Goal: Communication & Community: Answer question/provide support

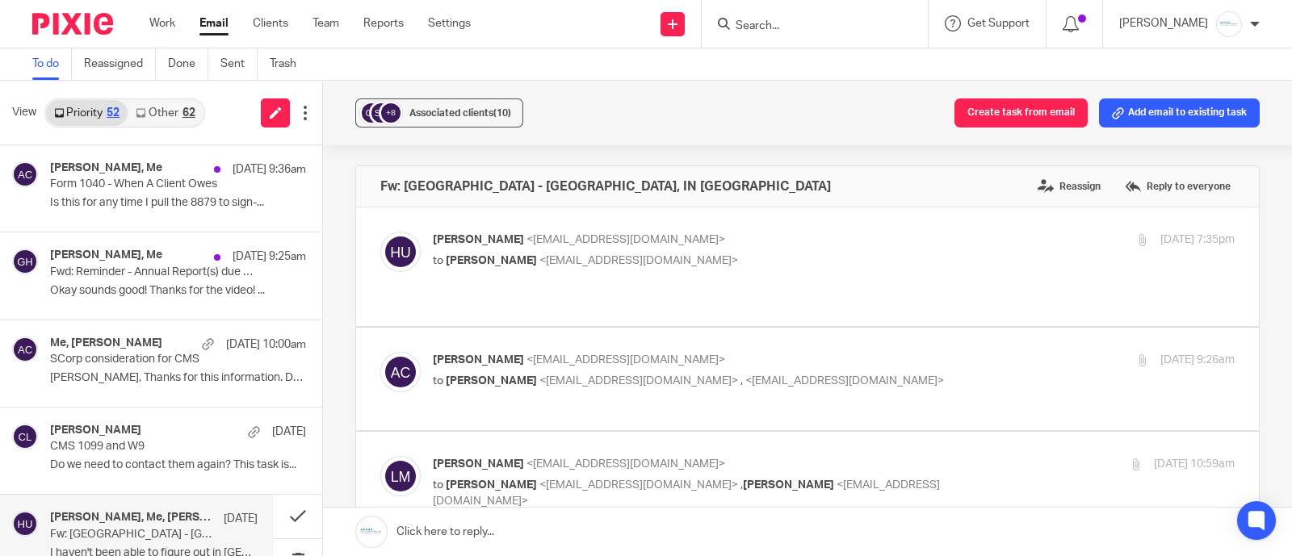
scroll to position [706, 0]
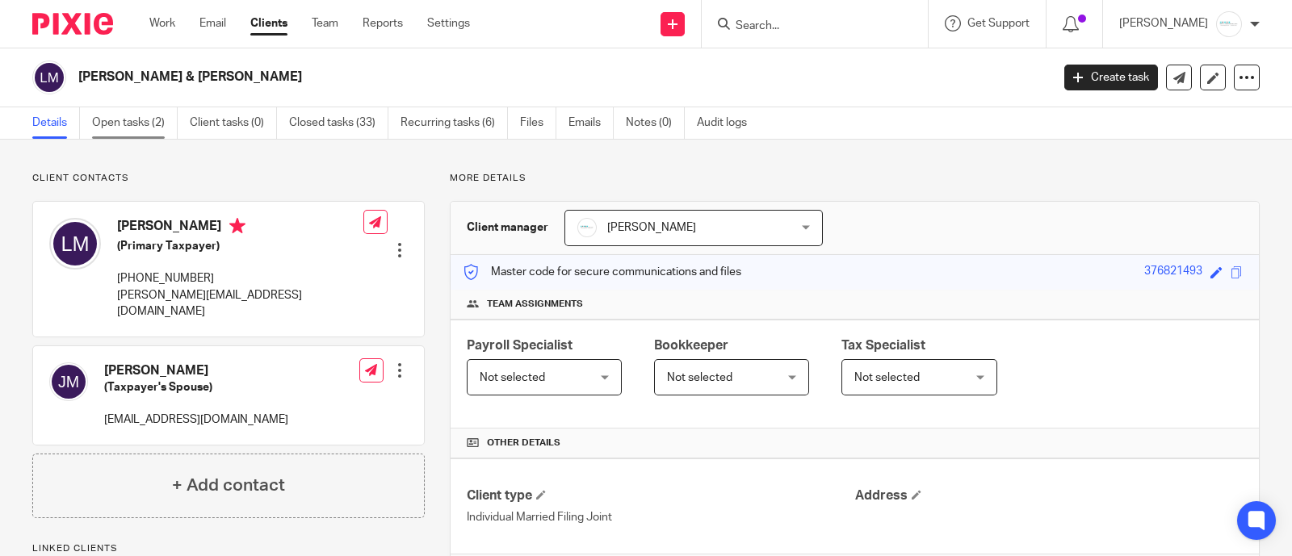
click at [122, 119] on link "Open tasks (2)" at bounding box center [135, 122] width 86 height 31
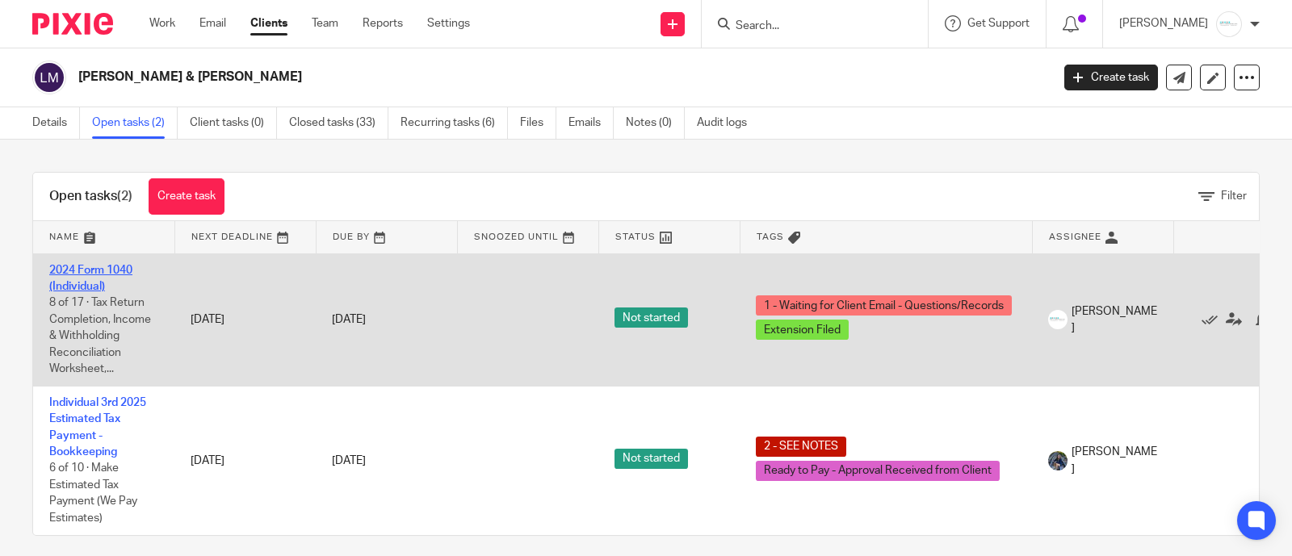
click at [103, 267] on link "2024 Form 1040 (Individual)" at bounding box center [90, 278] width 83 height 27
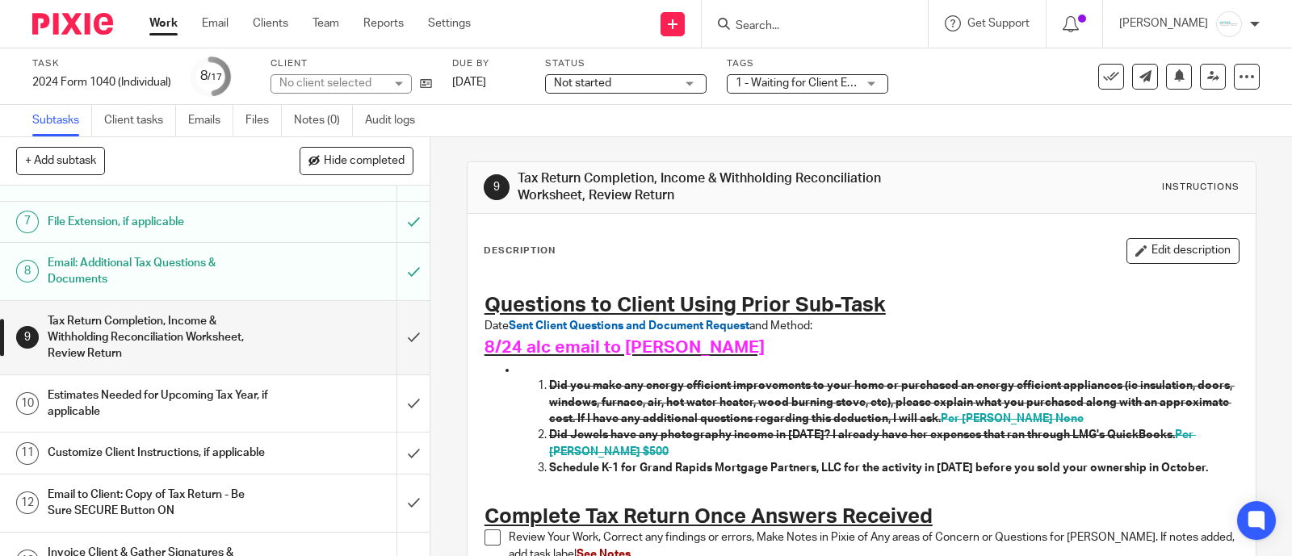
scroll to position [303, 0]
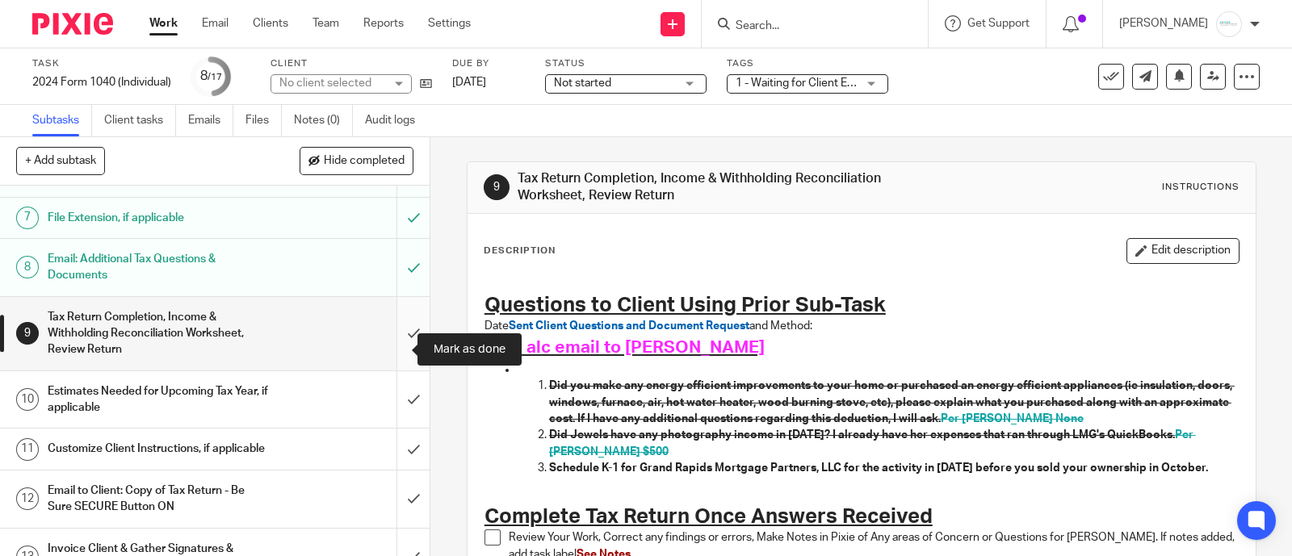
click at [393, 350] on input "submit" at bounding box center [215, 333] width 430 height 73
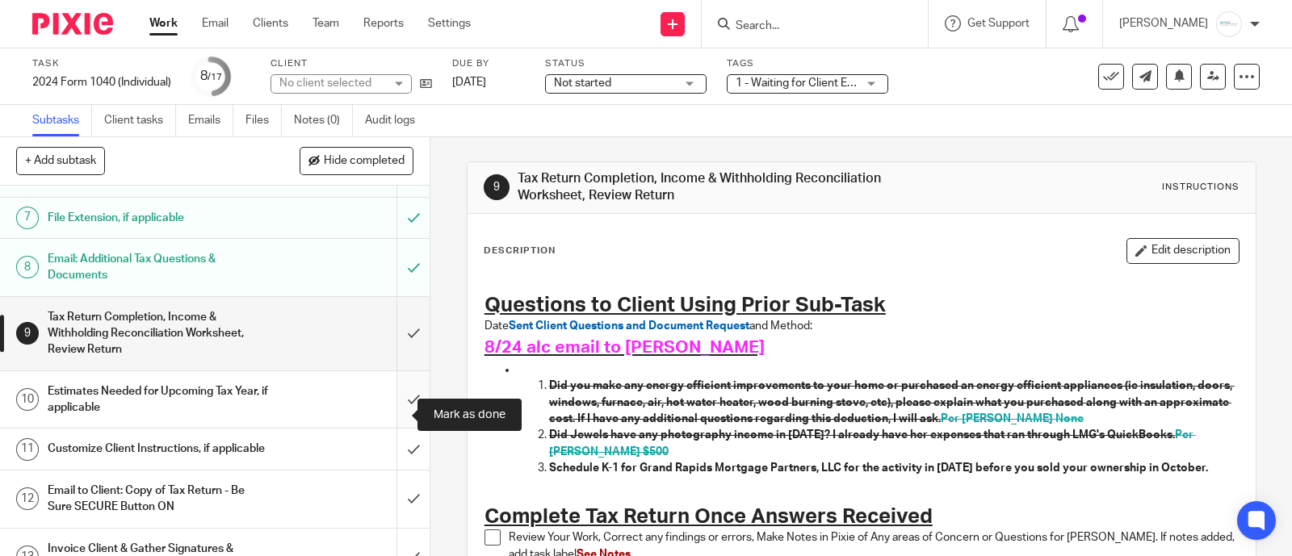
click at [384, 415] on input "submit" at bounding box center [215, 399] width 430 height 57
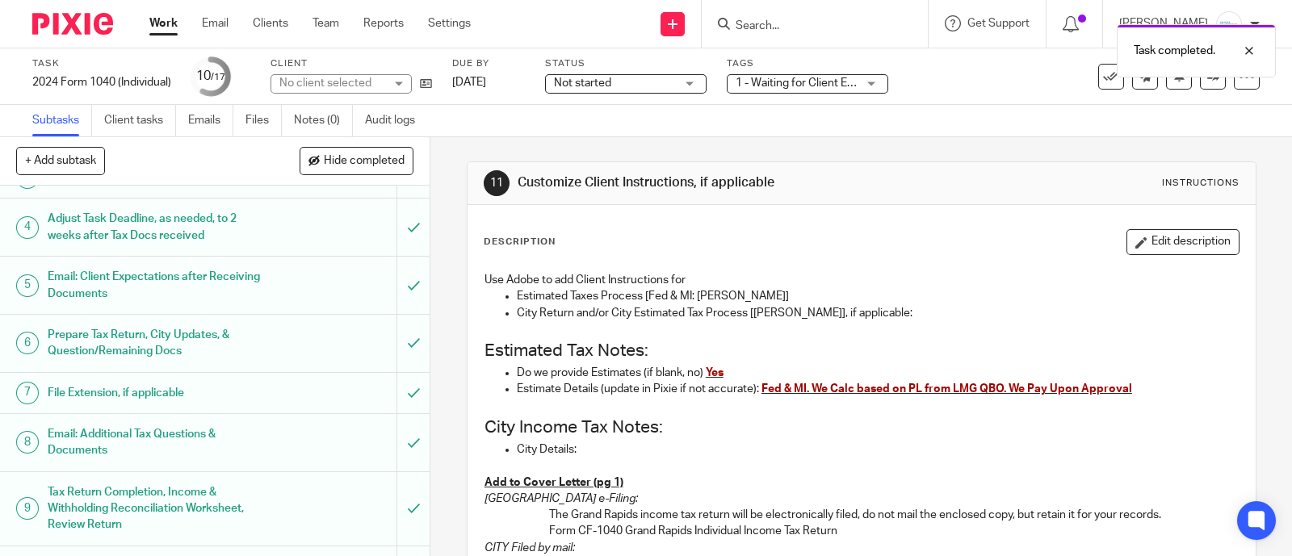
scroll to position [403, 0]
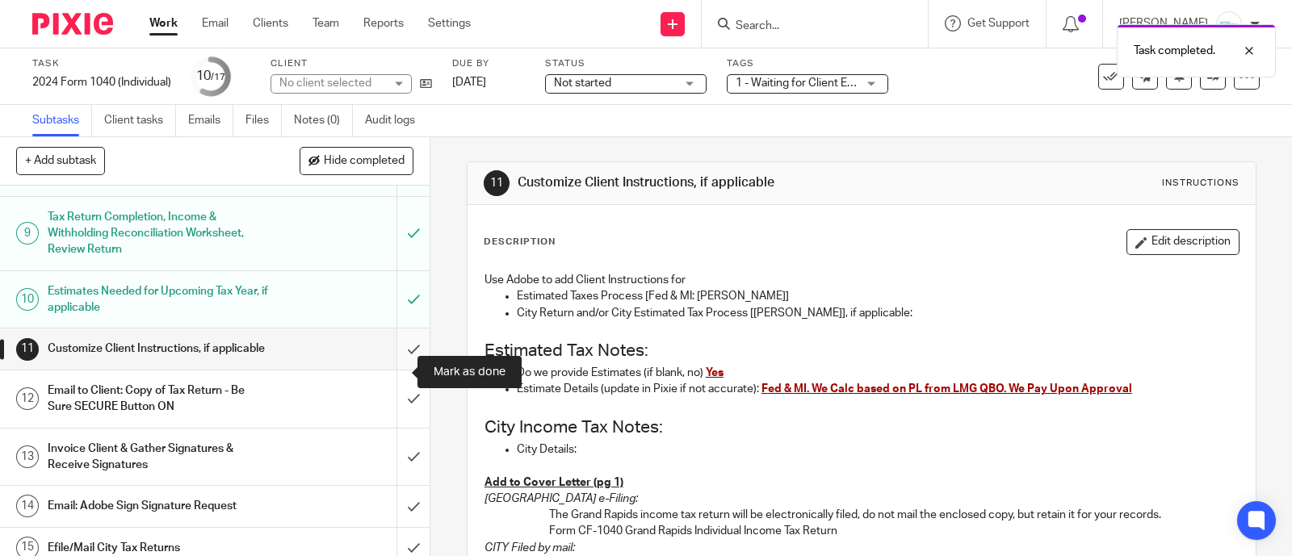
click at [387, 369] on input "submit" at bounding box center [215, 349] width 430 height 40
click at [224, 420] on h1 "Email to Client: Copy of Tax Return - Be Sure SECURE Button ON" at bounding box center [159, 399] width 222 height 41
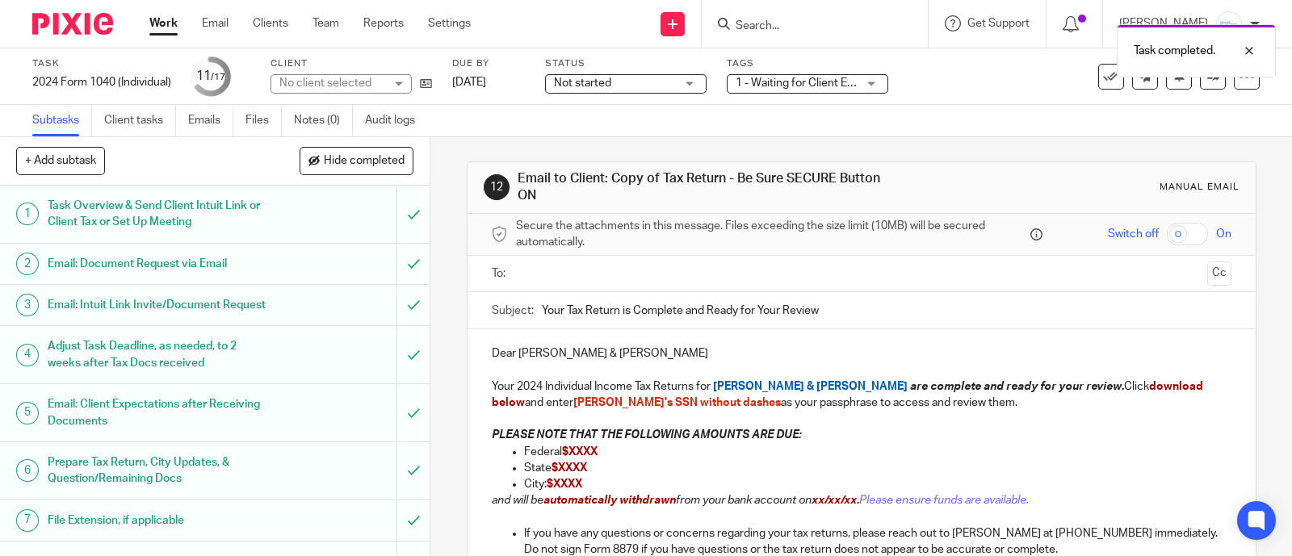
click at [614, 276] on input "text" at bounding box center [861, 274] width 678 height 19
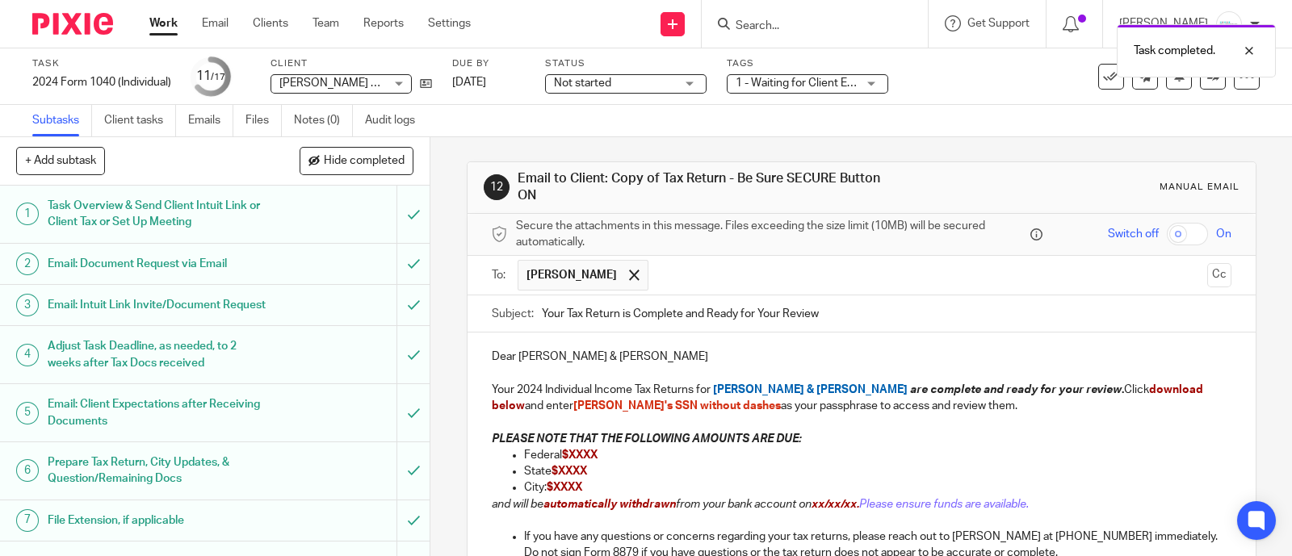
click at [688, 260] on input "text" at bounding box center [927, 275] width 543 height 31
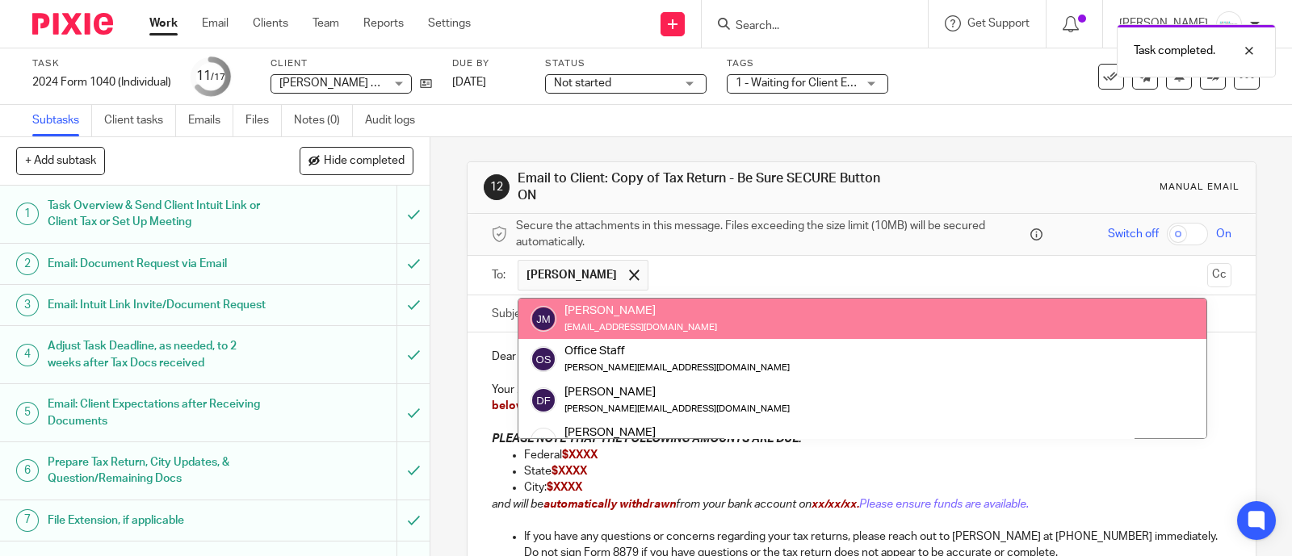
click at [682, 294] on ul "Larry Martin" at bounding box center [863, 276] width 690 height 40
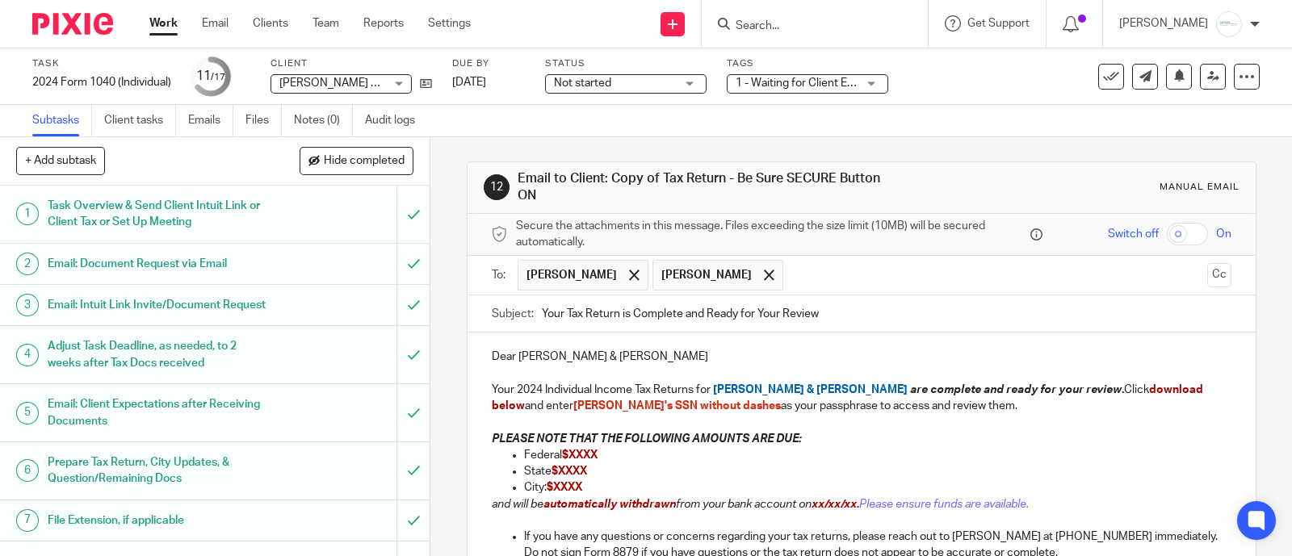
click at [1176, 232] on input "checkbox" at bounding box center [1187, 234] width 41 height 23
checkbox input "true"
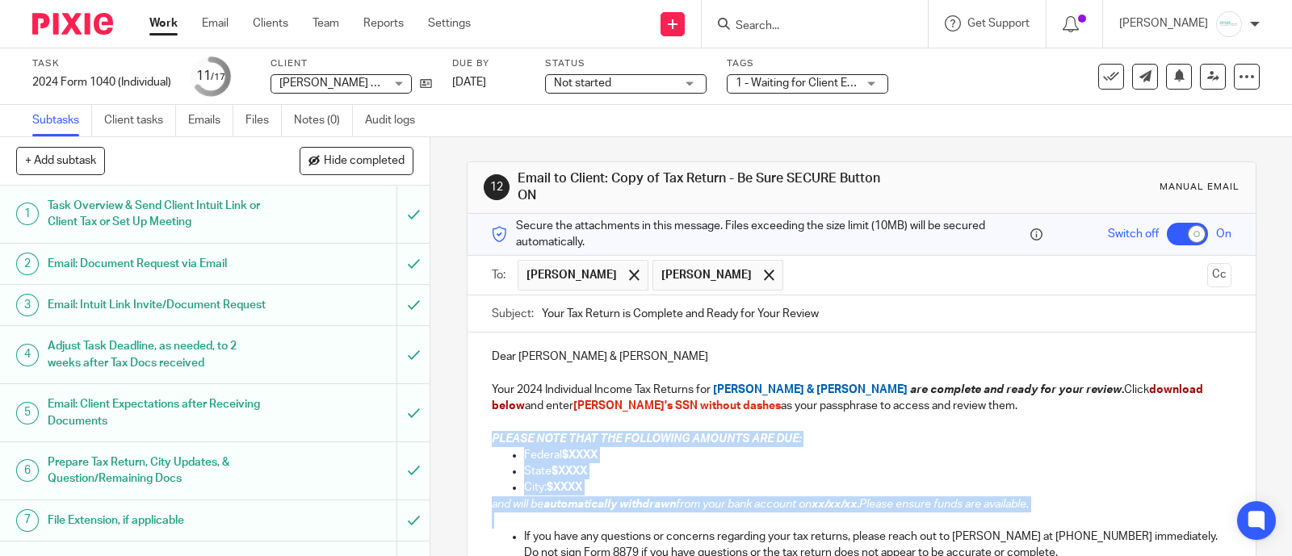
drag, startPoint x: 480, startPoint y: 431, endPoint x: 1041, endPoint y: 522, distance: 567.7
click at [1041, 522] on div "Dear Larry & Jewels Martin Your 2024 Individual Income Tax Returns for Larry & …" at bounding box center [861, 560] width 788 height 454
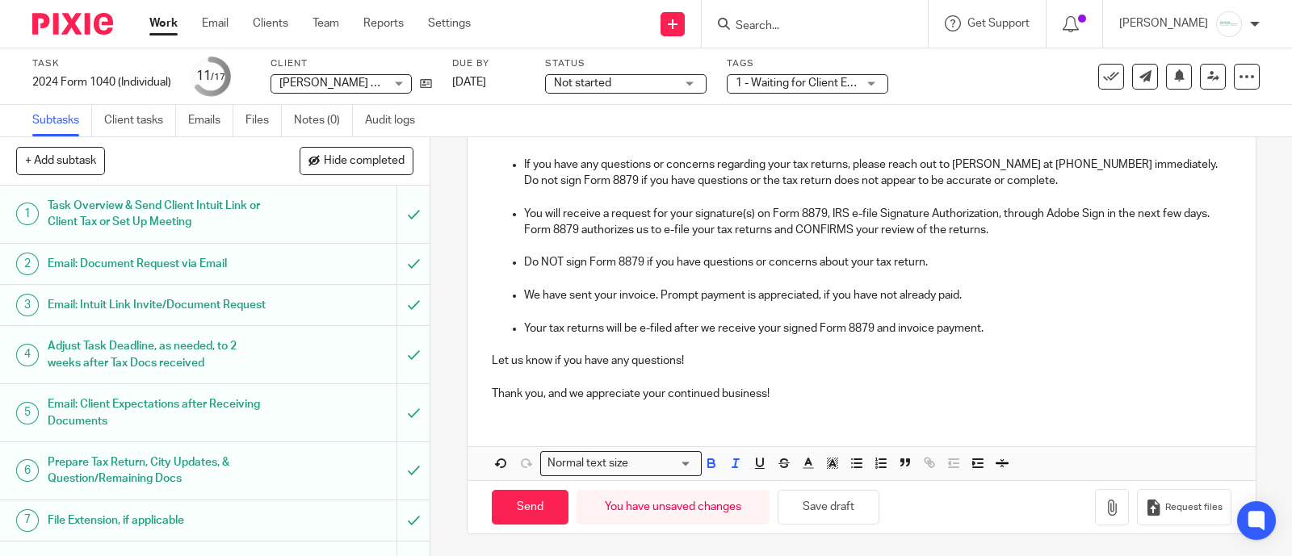
scroll to position [291, 0]
click at [828, 509] on button "Save draft" at bounding box center [829, 506] width 102 height 35
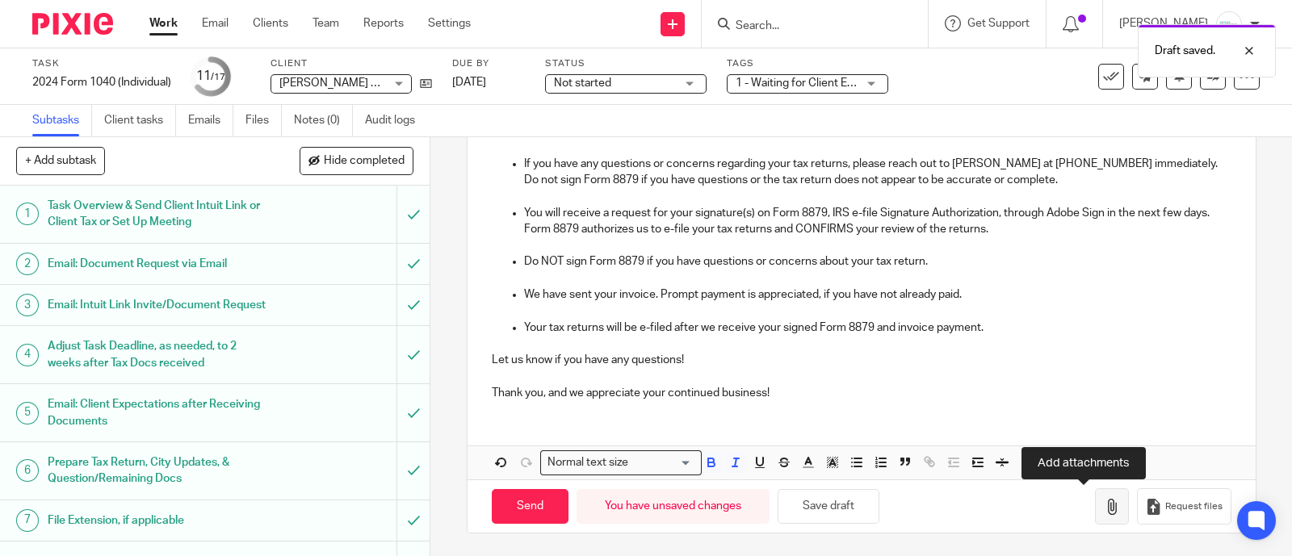
click at [1104, 507] on icon "button" at bounding box center [1112, 507] width 16 height 16
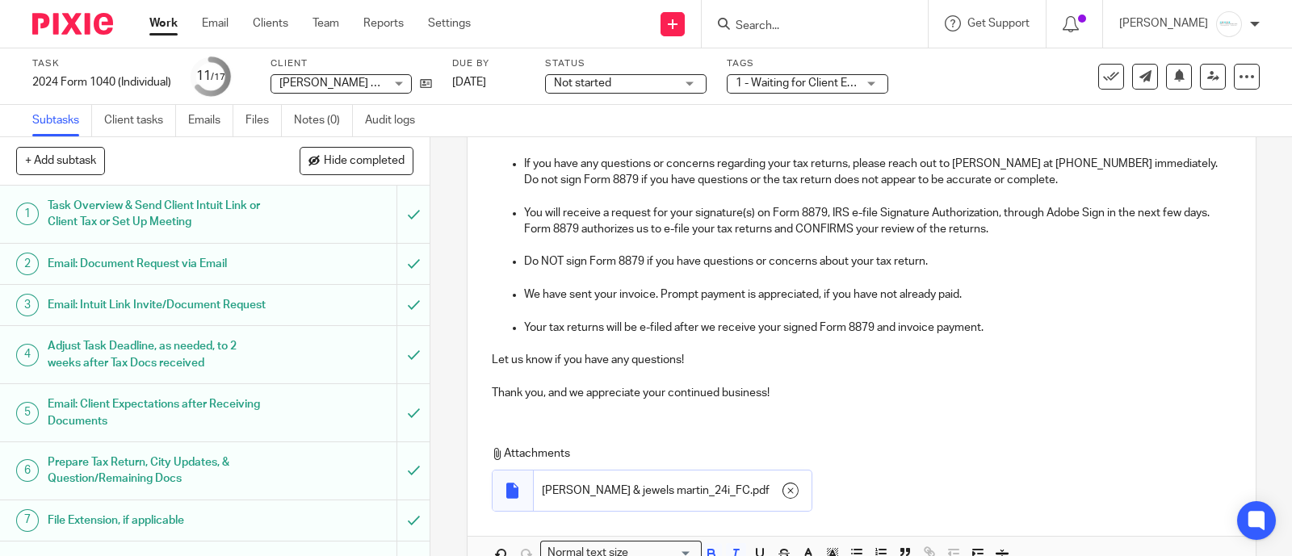
click at [857, 82] on span "1 - Waiting for Client Email - Questions/Records + 1" at bounding box center [865, 83] width 258 height 11
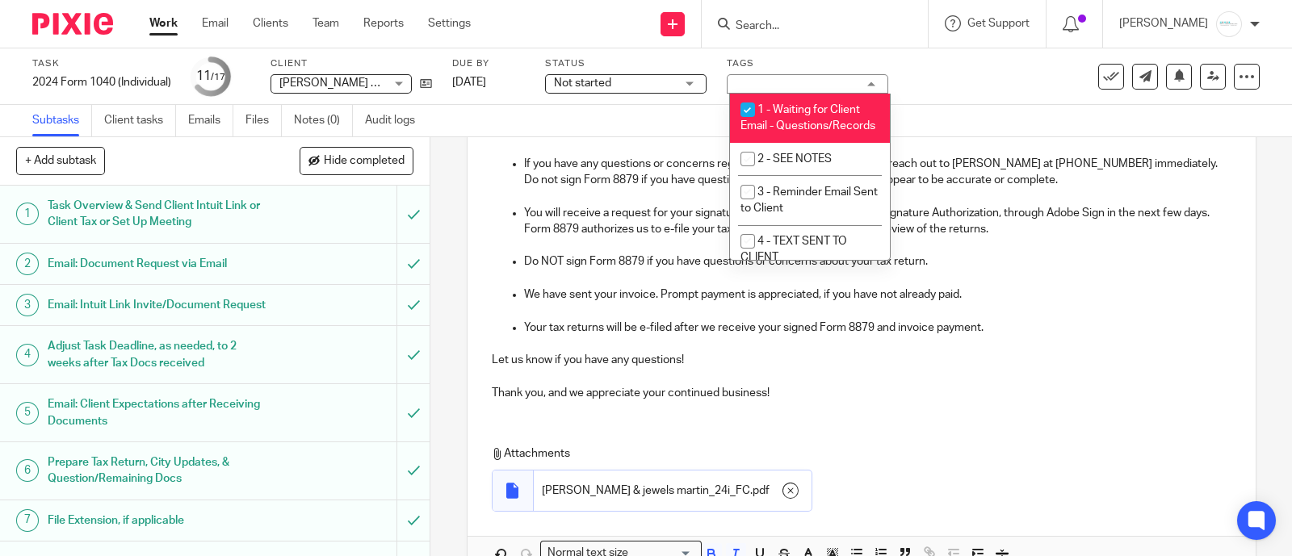
click at [795, 127] on li "1 - Waiting for Client Email - Questions/Records" at bounding box center [810, 118] width 160 height 49
checkbox input "false"
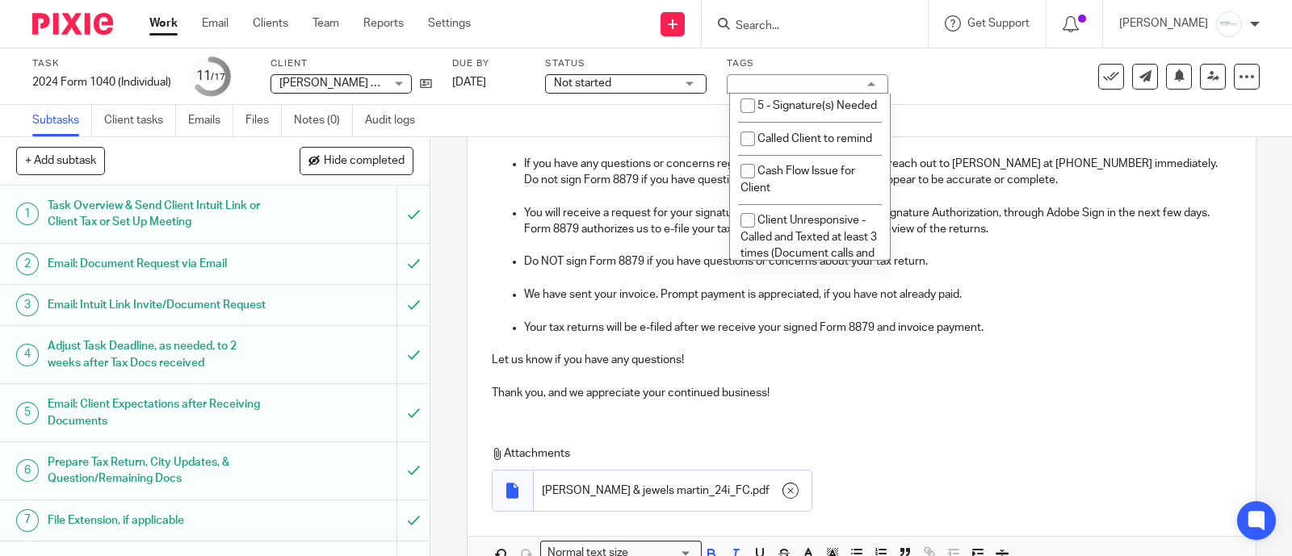
scroll to position [201, 0]
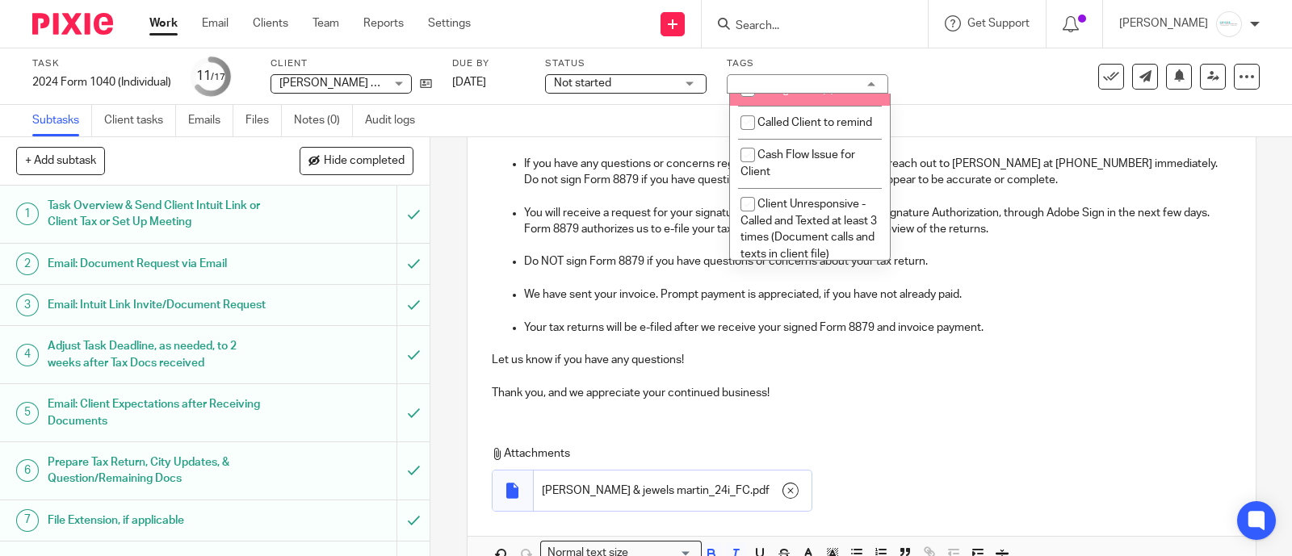
click at [808, 107] on li "5 - Signature(s) Needed" at bounding box center [810, 89] width 160 height 33
checkbox input "true"
click at [962, 99] on div "Task 2024 Form 1040 (Individual) Save 2024 Form 1040 (Individual) 11 /17 Client…" at bounding box center [646, 76] width 1292 height 57
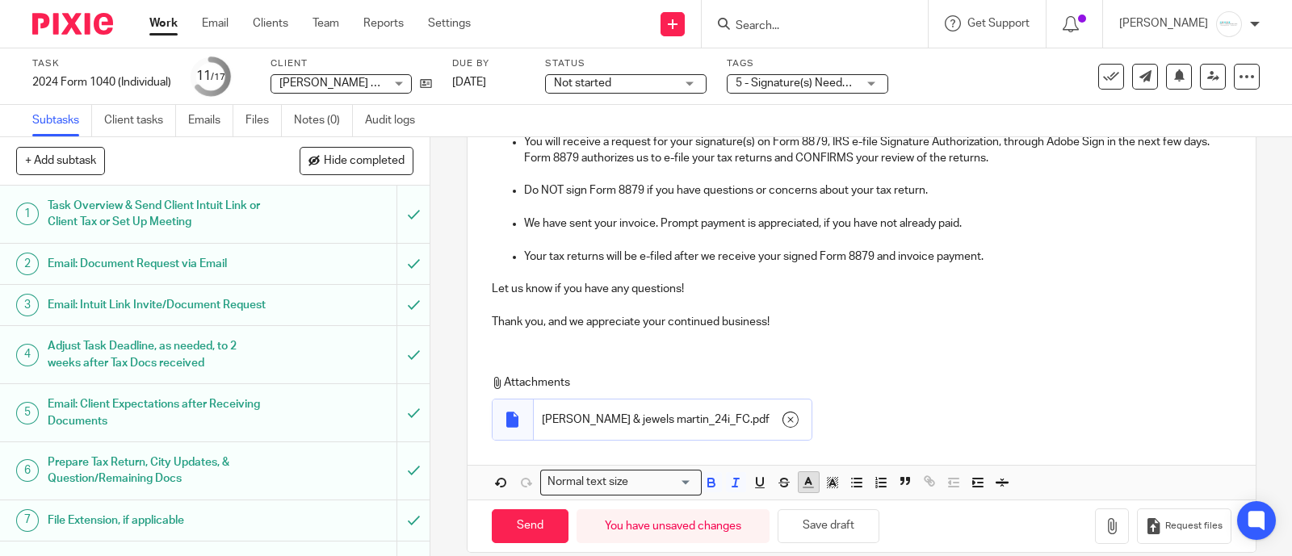
scroll to position [382, 0]
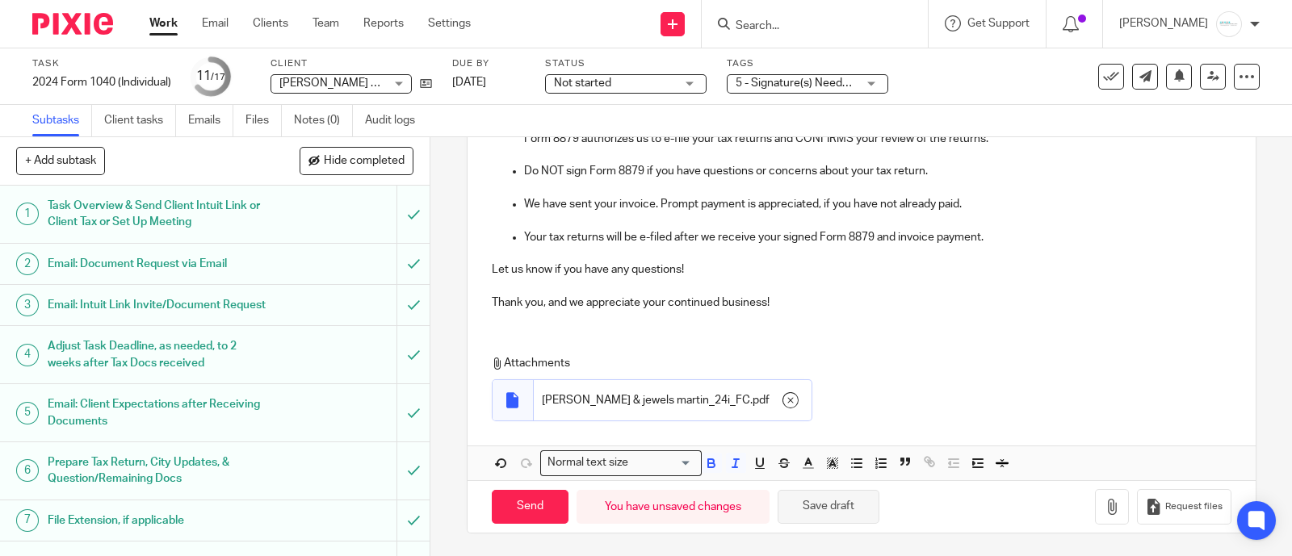
click at [815, 504] on button "Save draft" at bounding box center [829, 507] width 102 height 35
click at [525, 508] on input "Send" at bounding box center [530, 507] width 77 height 35
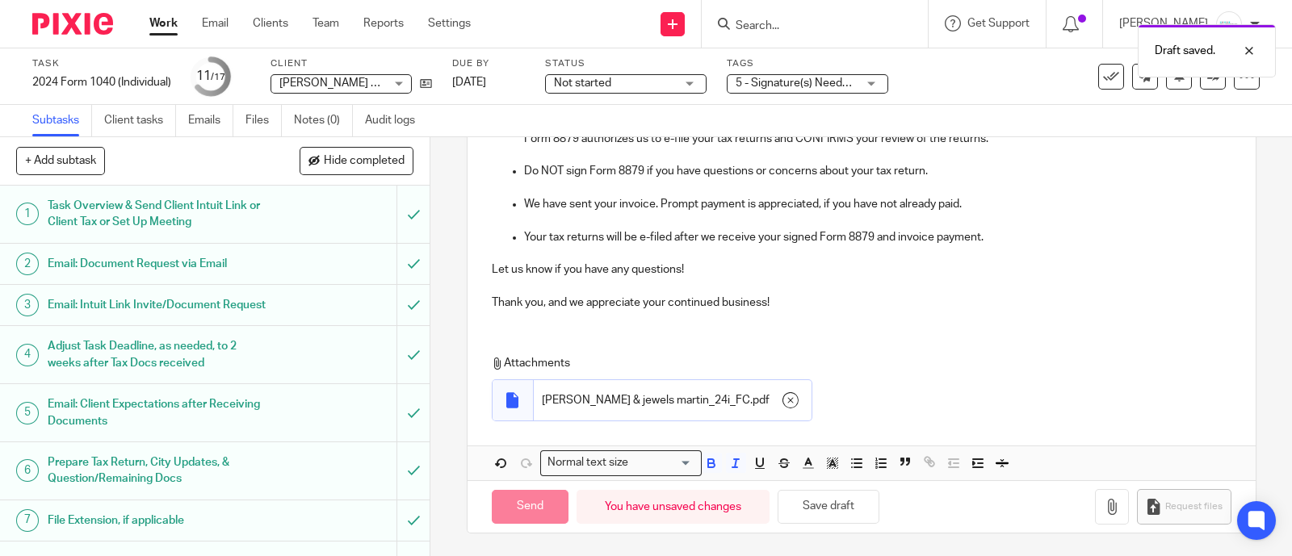
checkbox input "false"
type input "Sent"
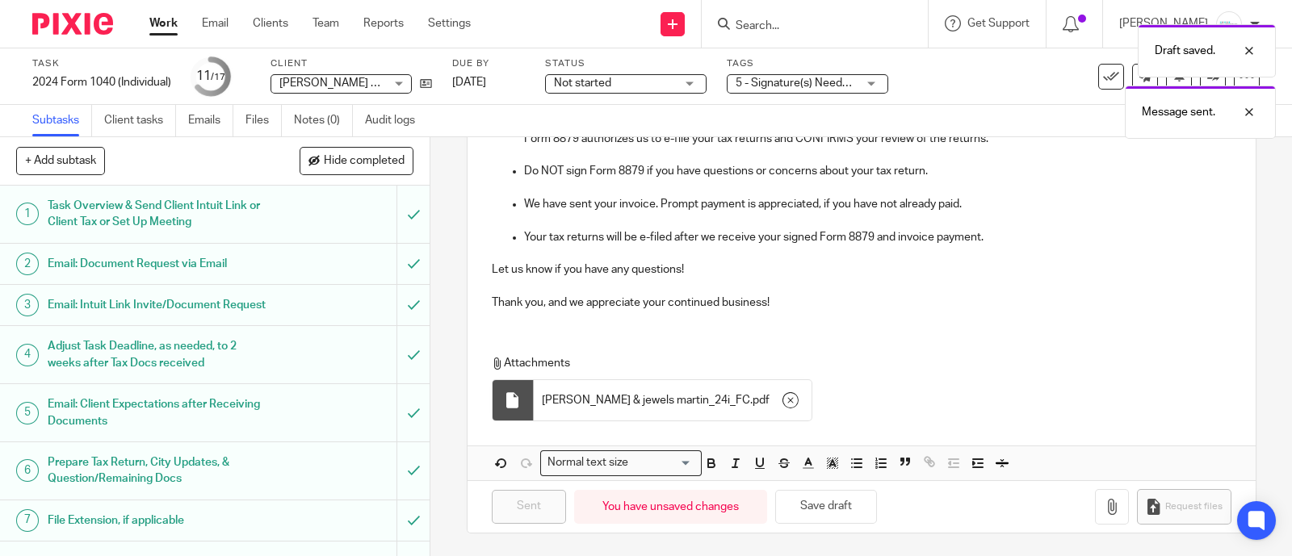
click at [1063, 189] on p at bounding box center [862, 188] width 740 height 16
click at [1255, 106] on div at bounding box center [1237, 112] width 44 height 19
click at [1253, 46] on div at bounding box center [1237, 50] width 44 height 19
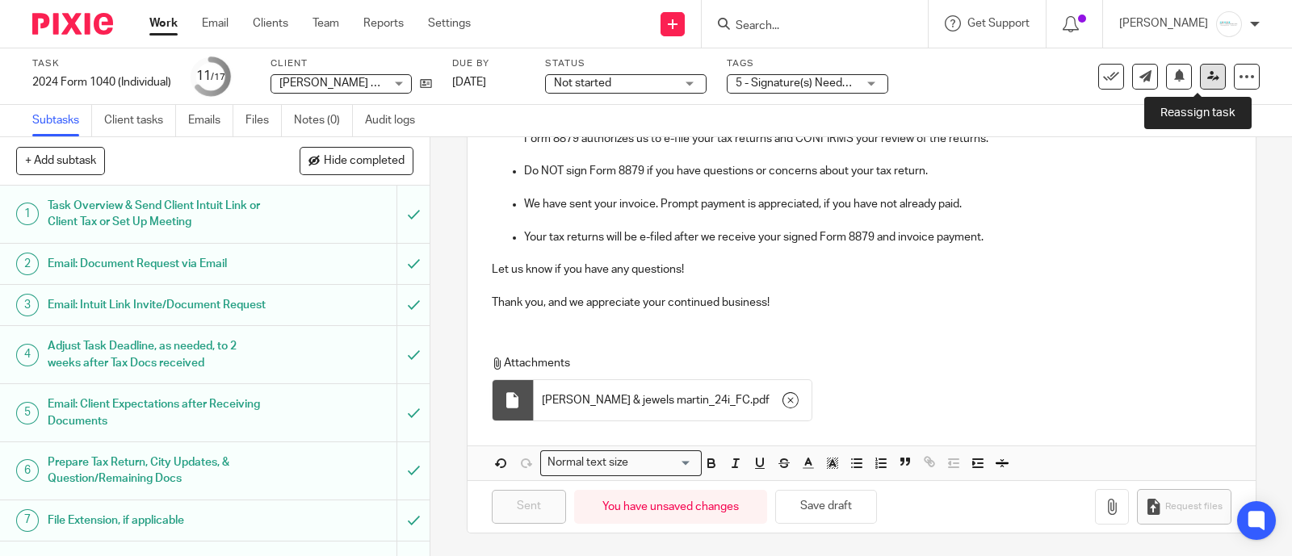
click at [1207, 79] on icon at bounding box center [1213, 76] width 12 height 12
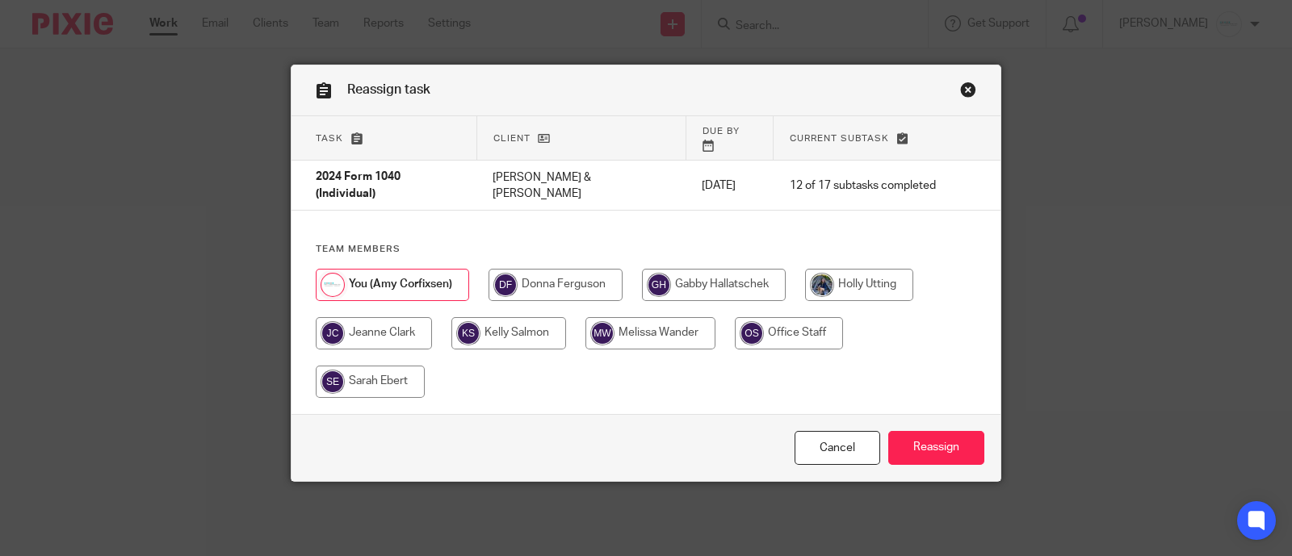
click at [711, 269] on input "radio" at bounding box center [714, 285] width 144 height 32
radio input "true"
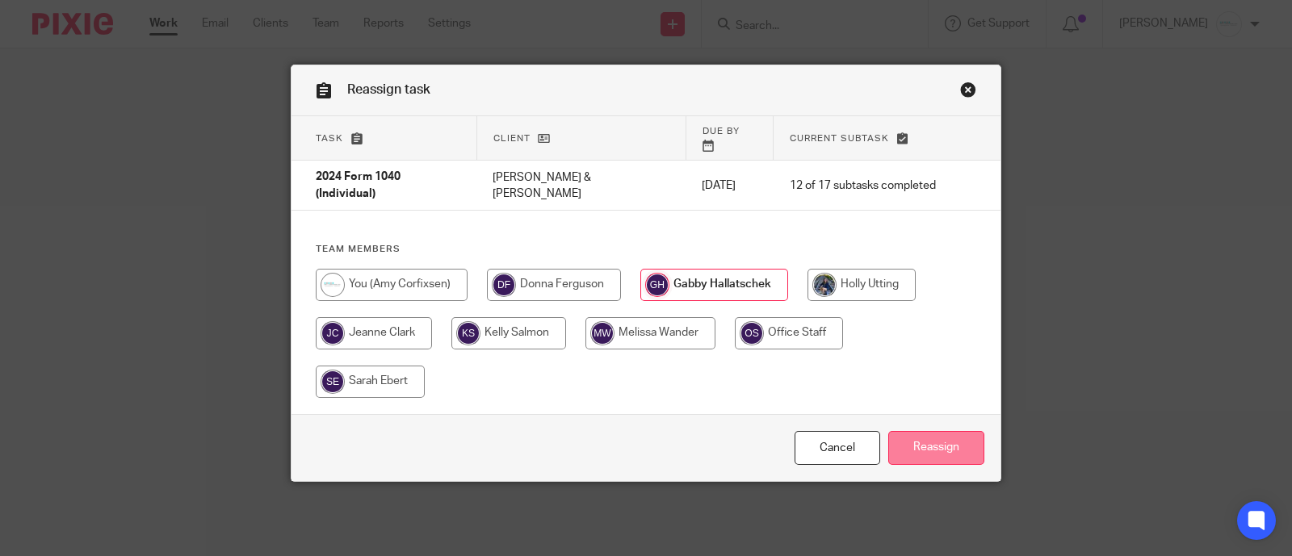
click at [943, 431] on input "Reassign" at bounding box center [936, 448] width 96 height 35
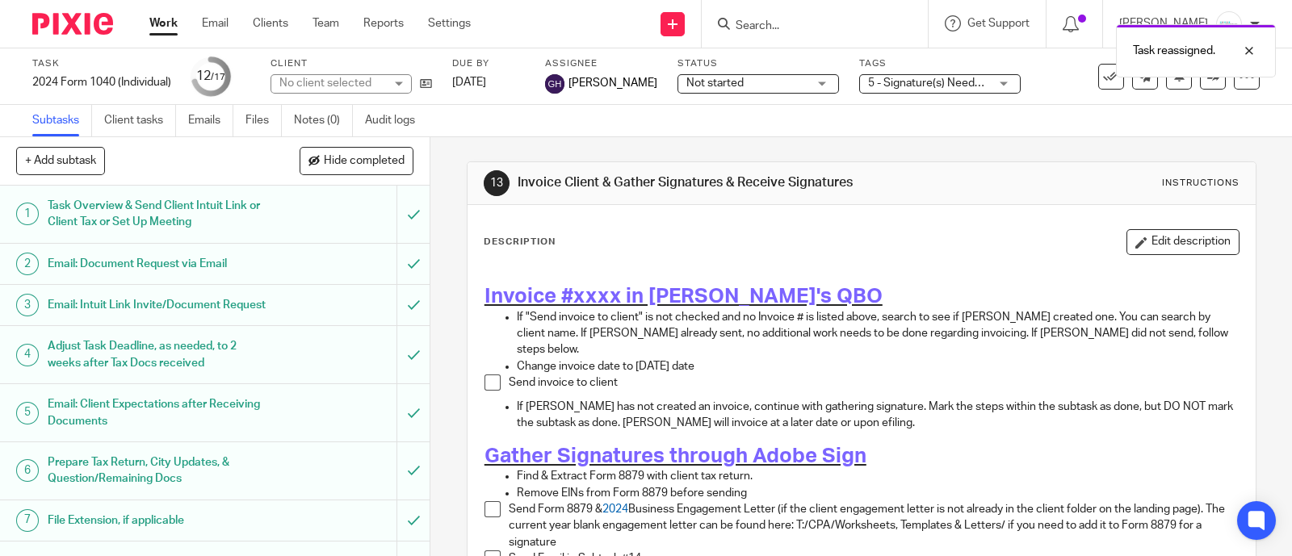
click at [488, 375] on span at bounding box center [492, 383] width 16 height 16
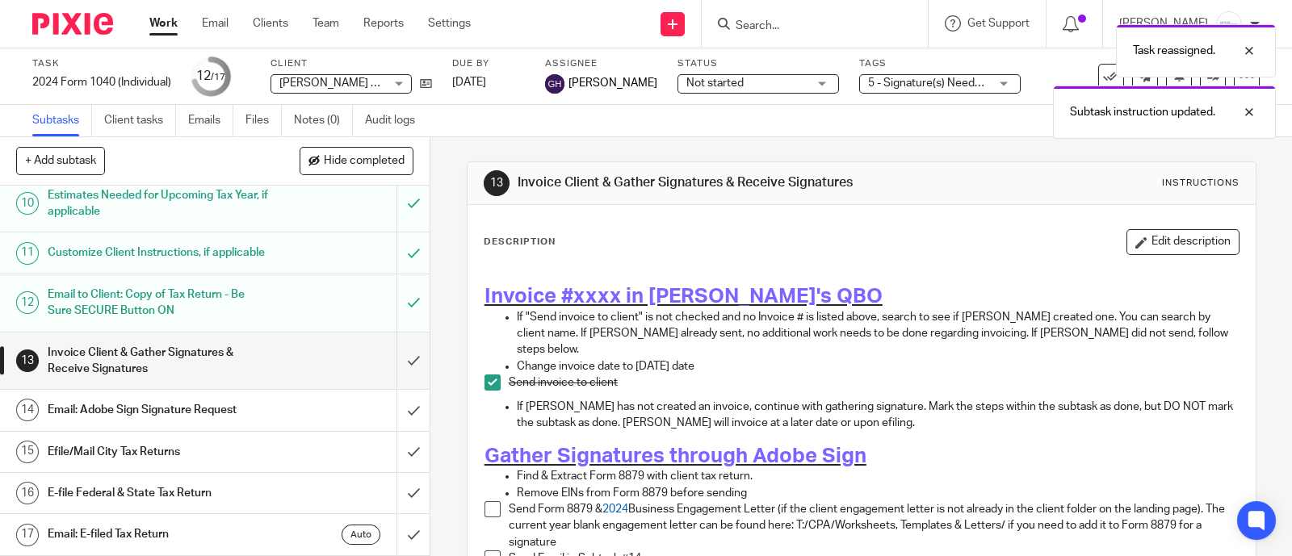
scroll to position [529, 0]
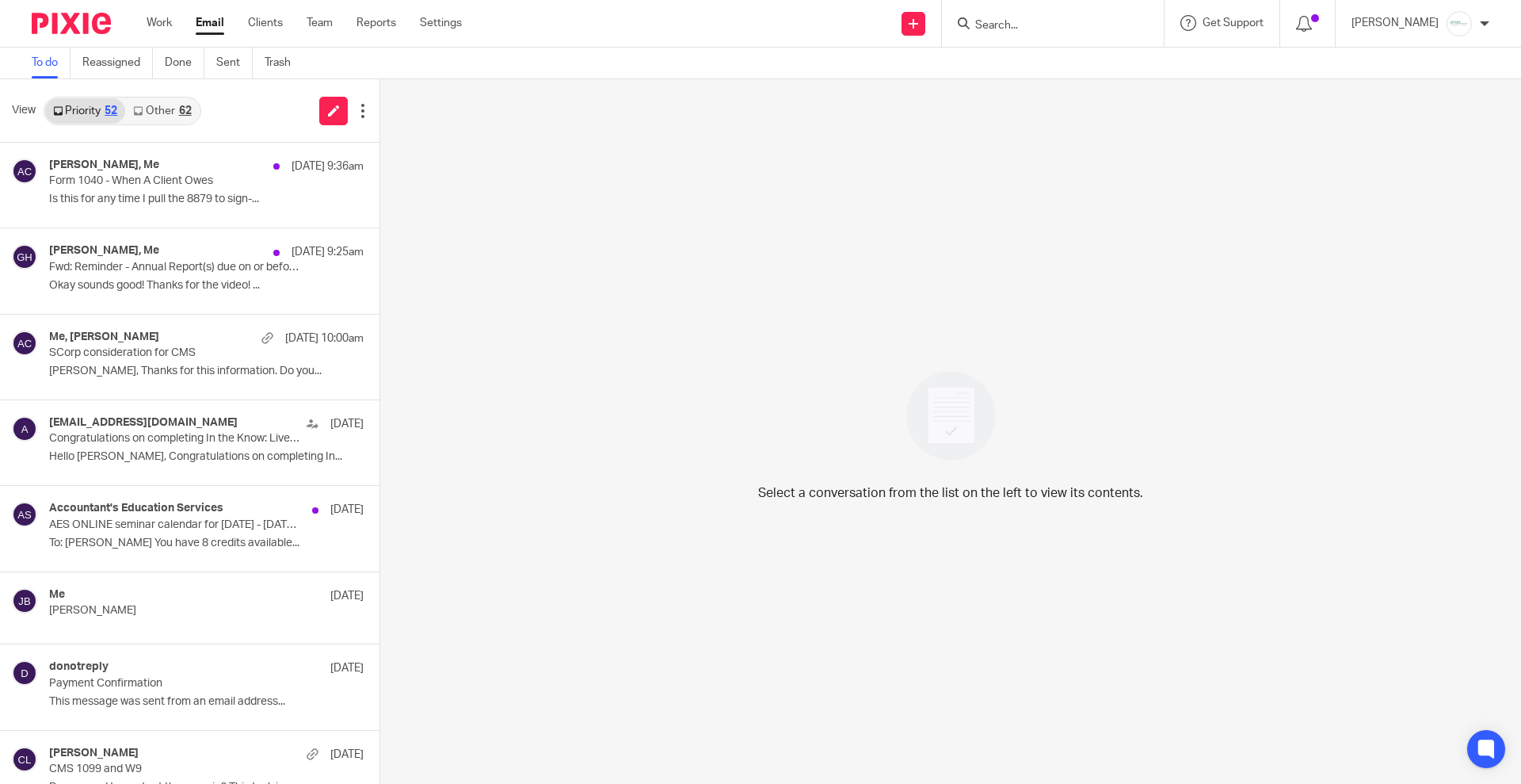
click at [1027, 24] on input "Search" at bounding box center [1044, 26] width 142 height 15
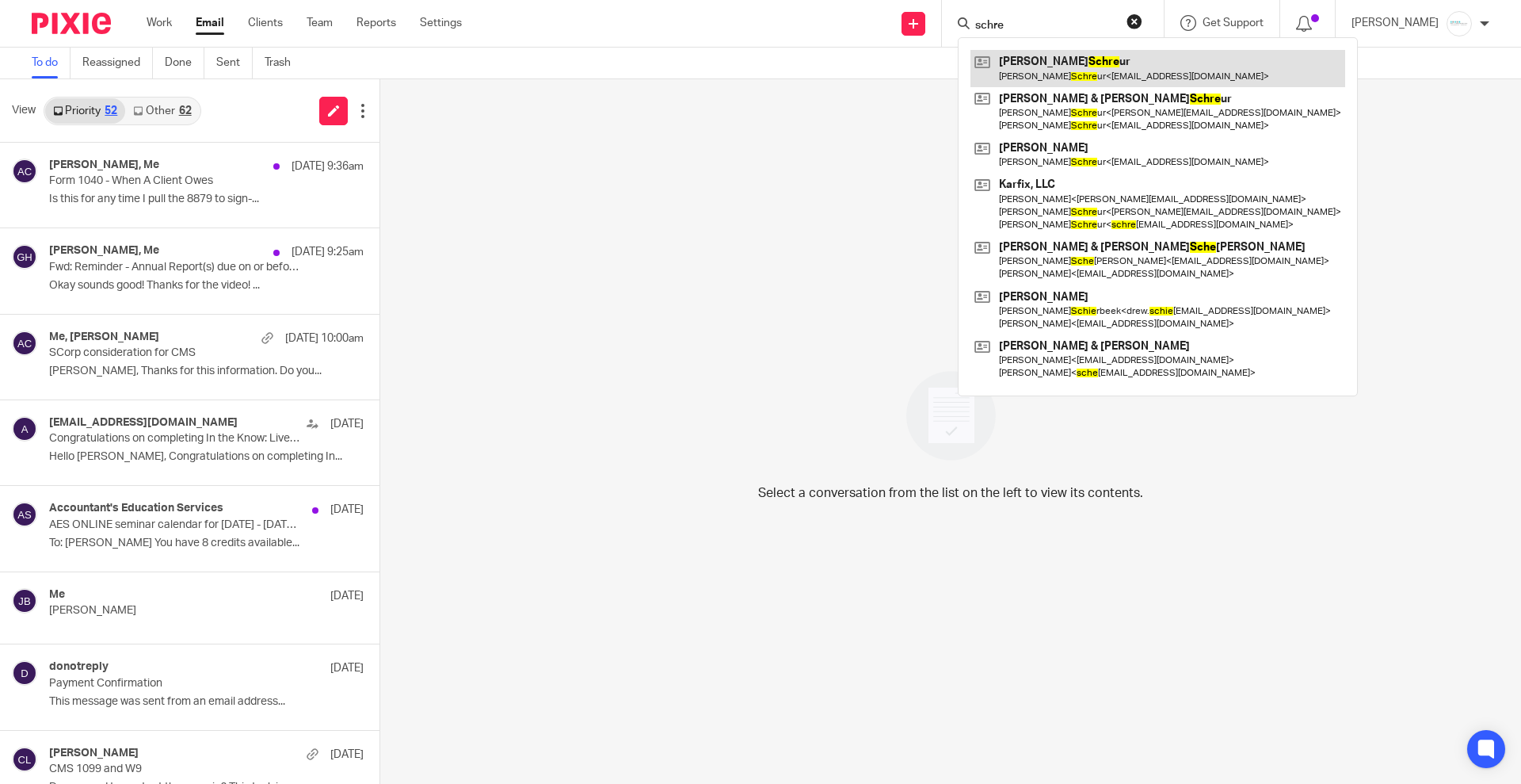
type input "schre"
click at [1051, 61] on link at bounding box center [1158, 68] width 375 height 36
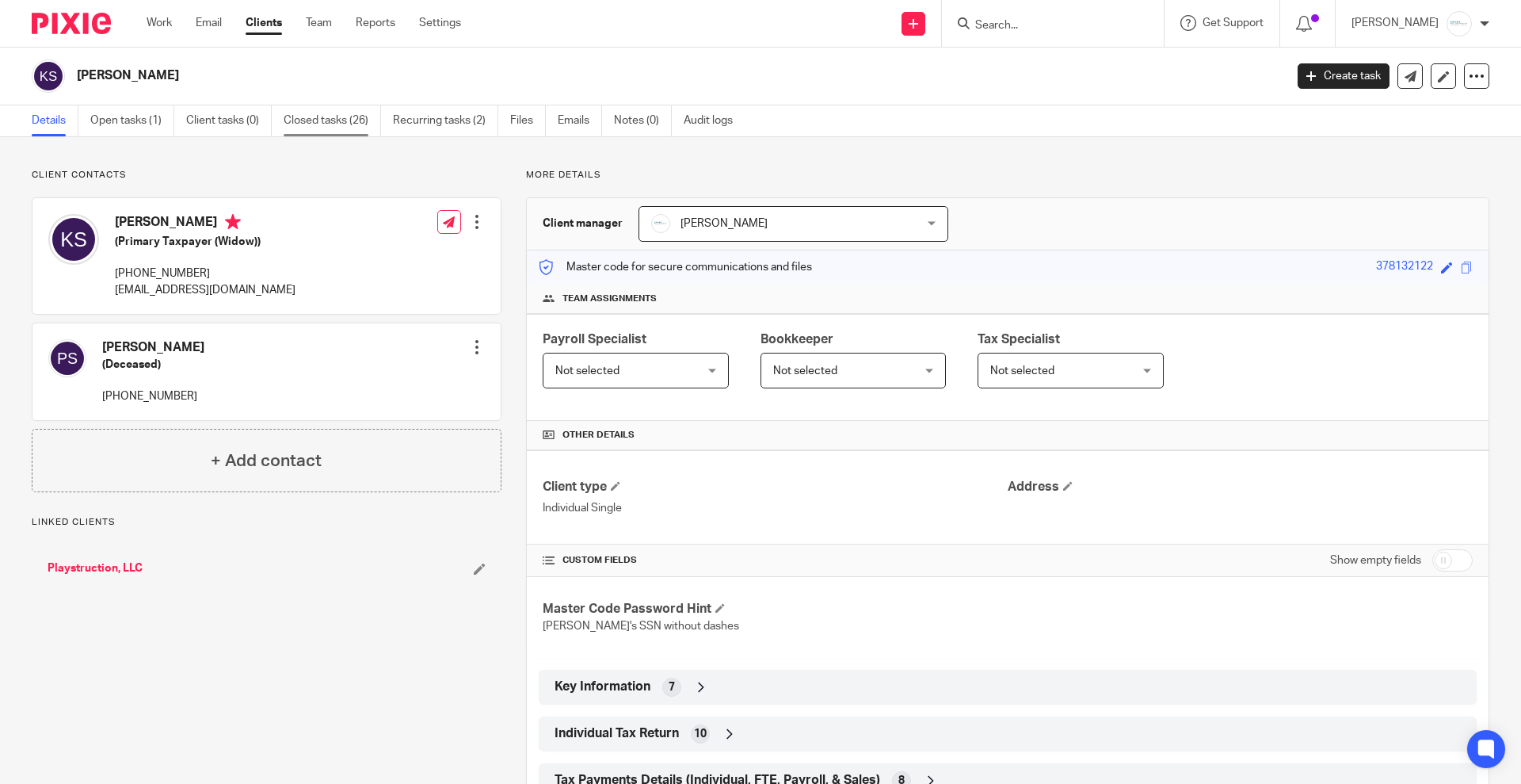
click at [327, 117] on link "Closed tasks (26)" at bounding box center [332, 120] width 97 height 30
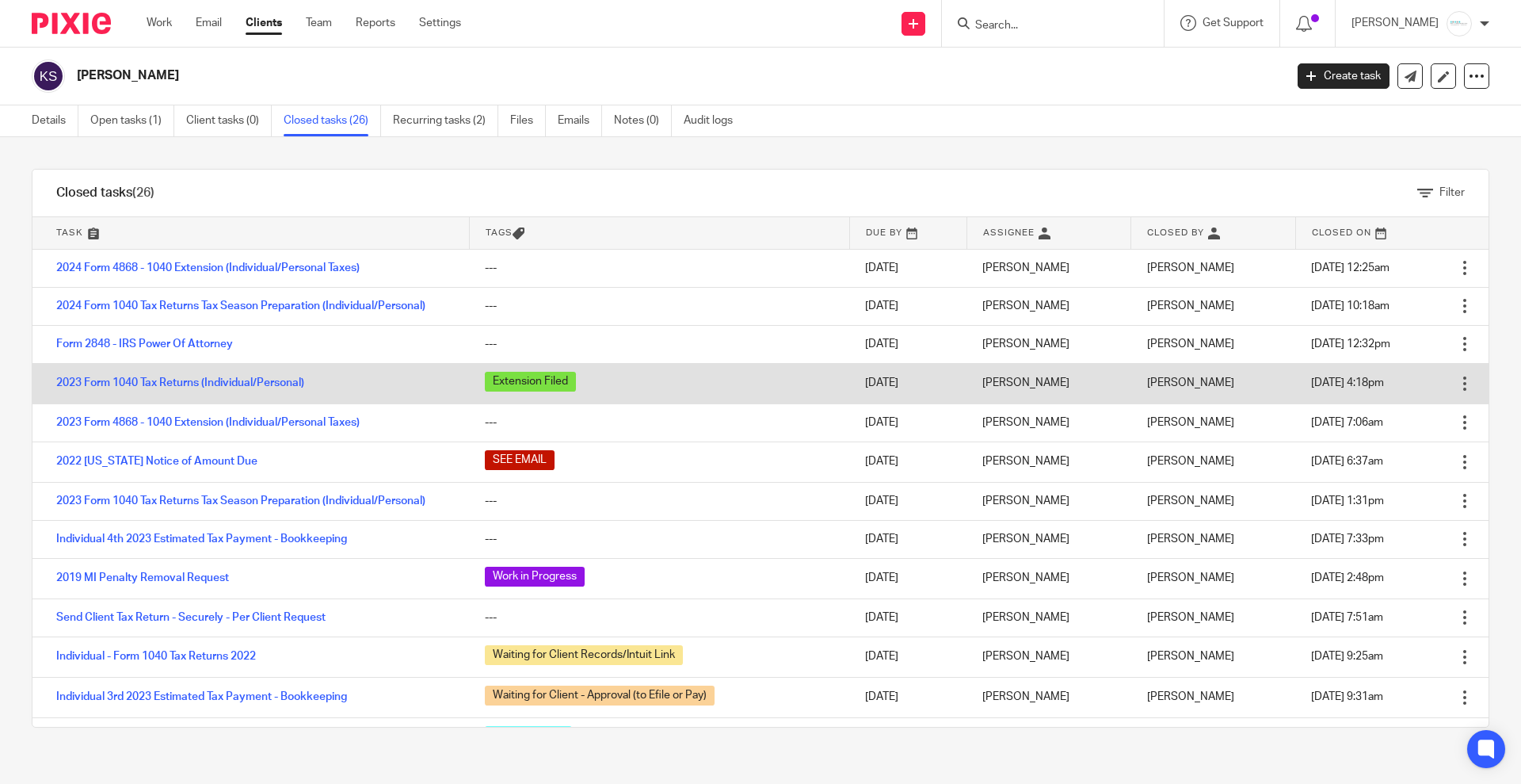
click at [235, 372] on td "2023 Form 1040 Tax Returns (Individual/Personal)" at bounding box center [250, 383] width 437 height 40
click at [236, 382] on link "2023 Form 1040 Tax Returns (Individual/Personal)" at bounding box center [180, 382] width 248 height 11
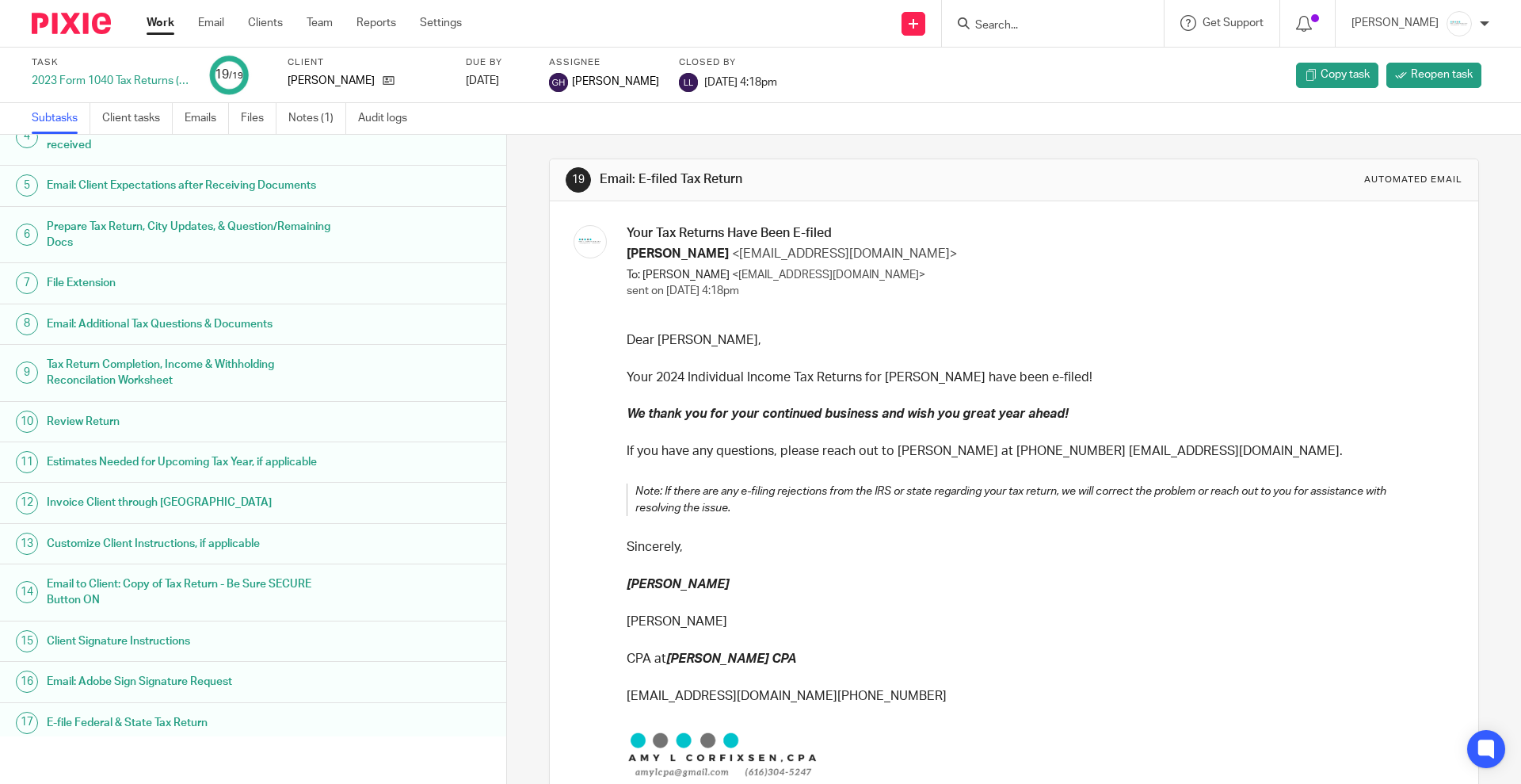
scroll to position [198, 0]
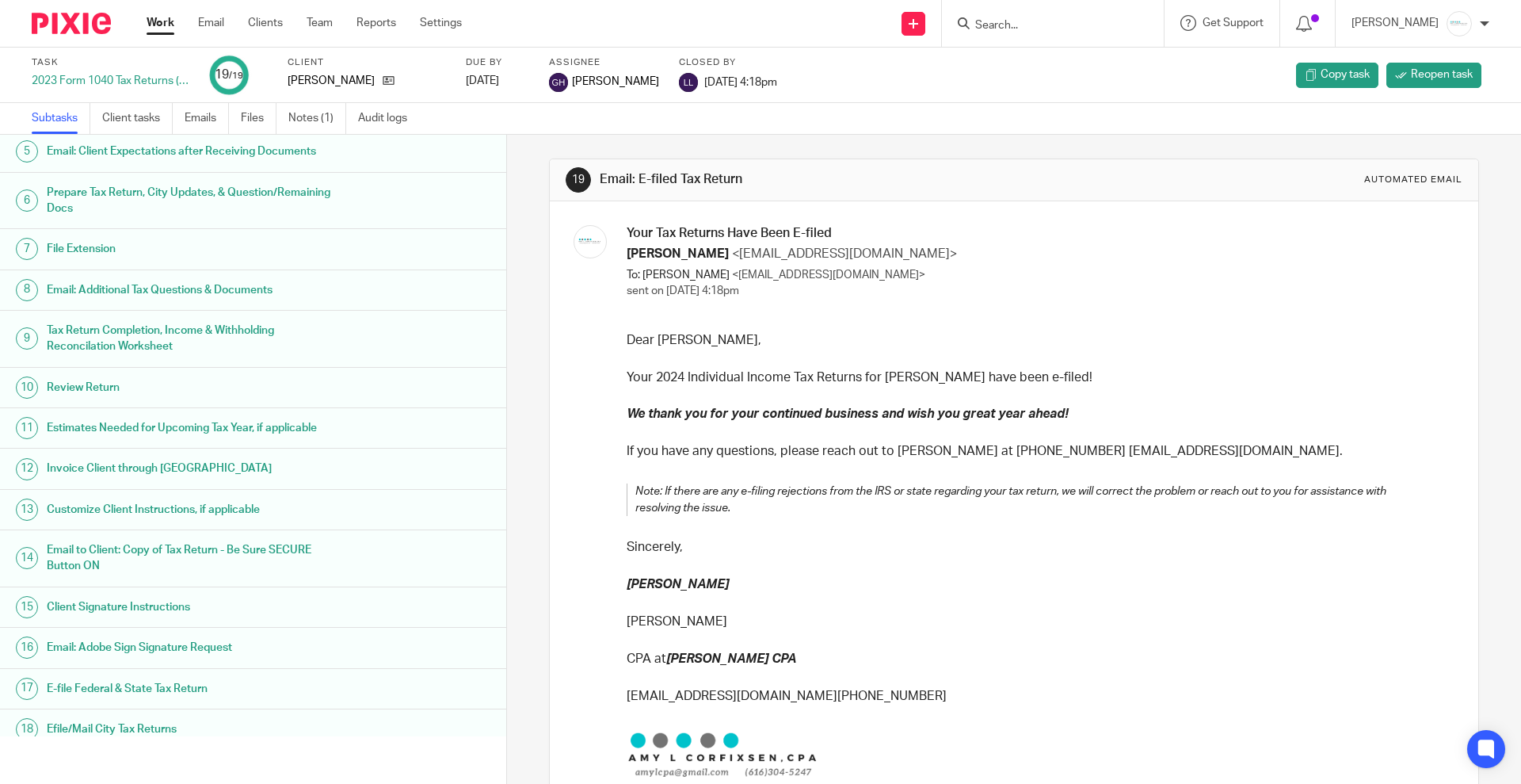
click at [195, 557] on h1 "Email to Client: Copy of Tax Return - Be Sure SECURE Button ON" at bounding box center [195, 557] width 296 height 40
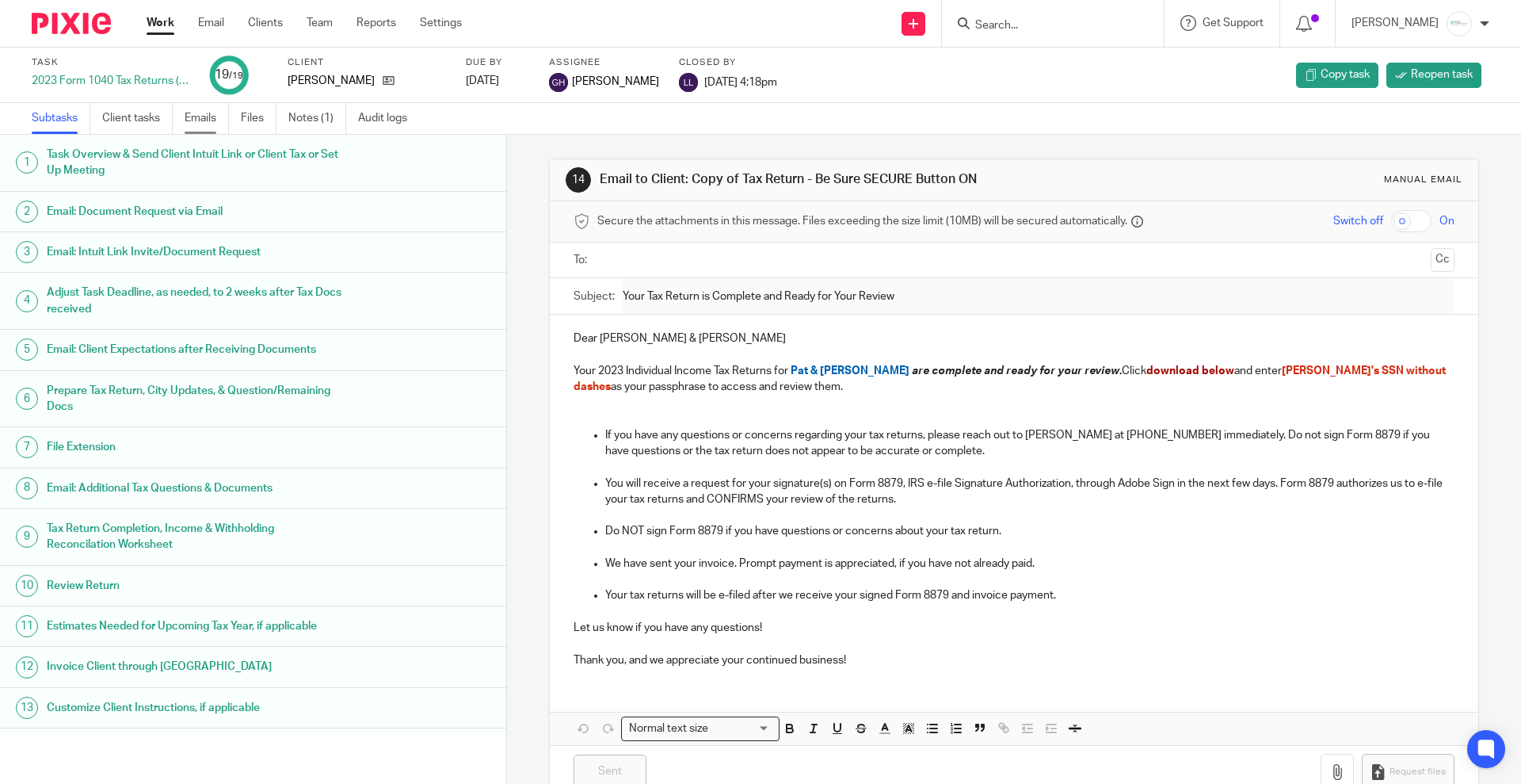
click at [200, 129] on link "Emails" at bounding box center [206, 118] width 44 height 30
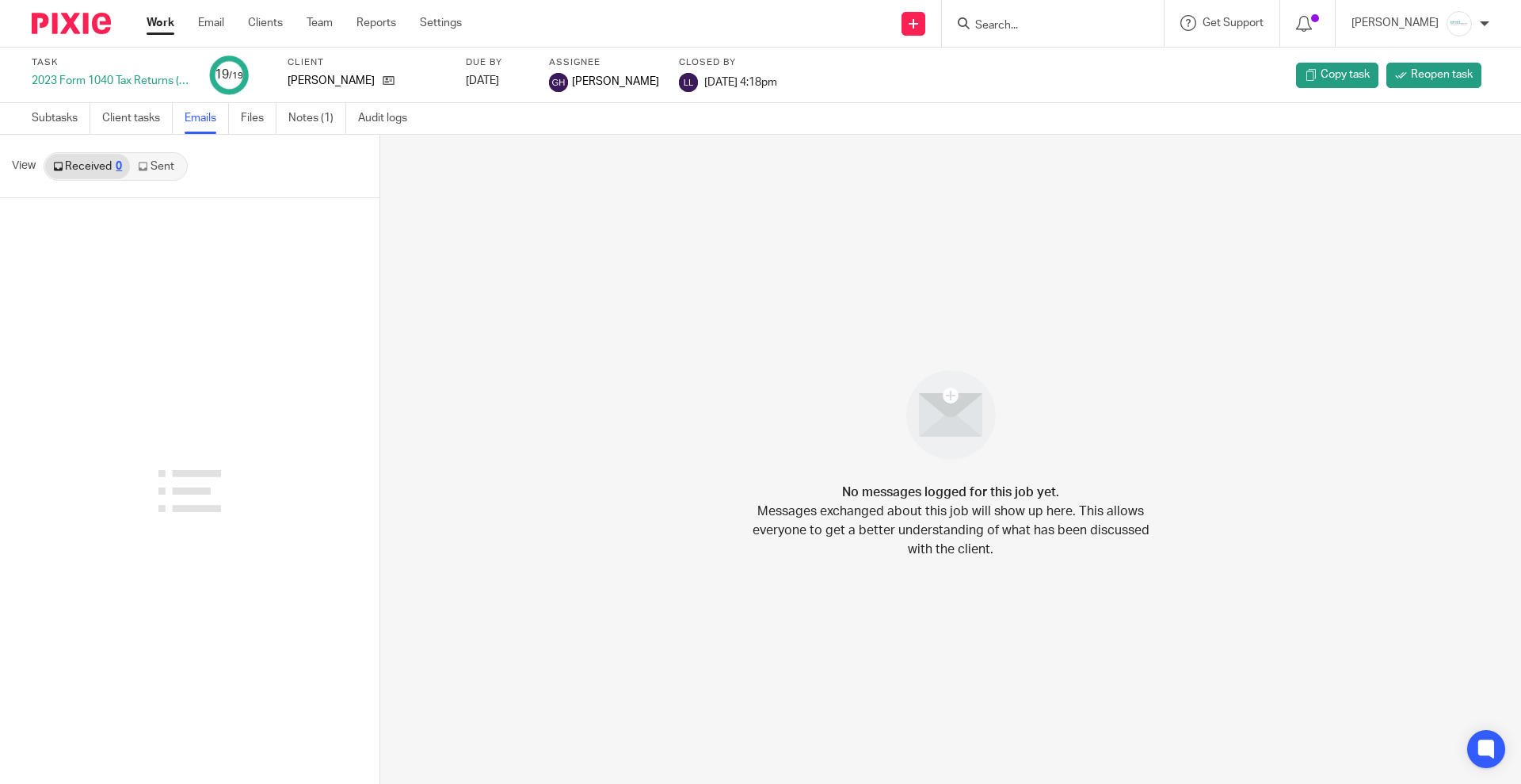
click at [180, 166] on link "Sent" at bounding box center [157, 167] width 56 height 26
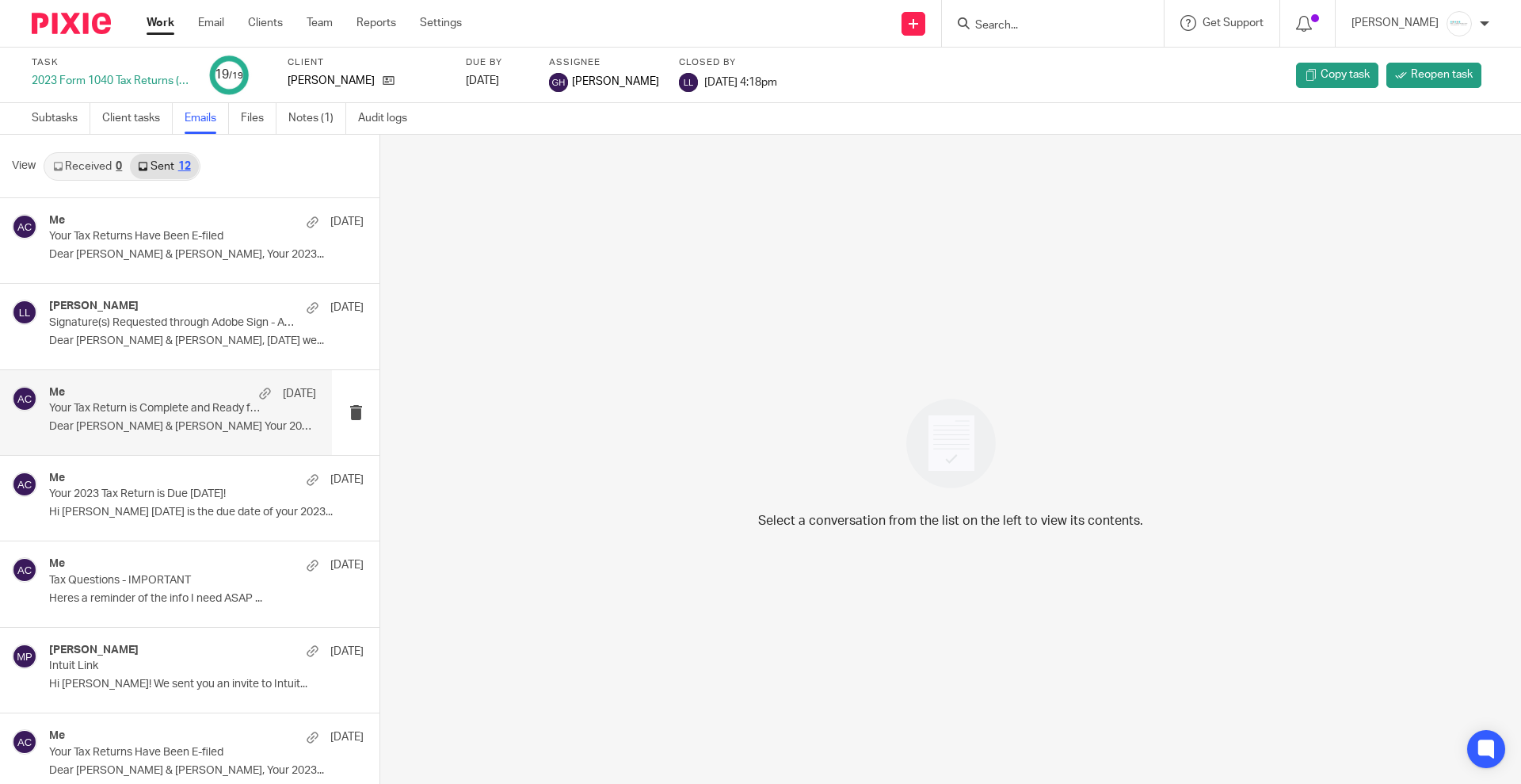
click at [190, 407] on p "Your Tax Return is Complete and Ready for Your Review" at bounding box center [156, 408] width 214 height 14
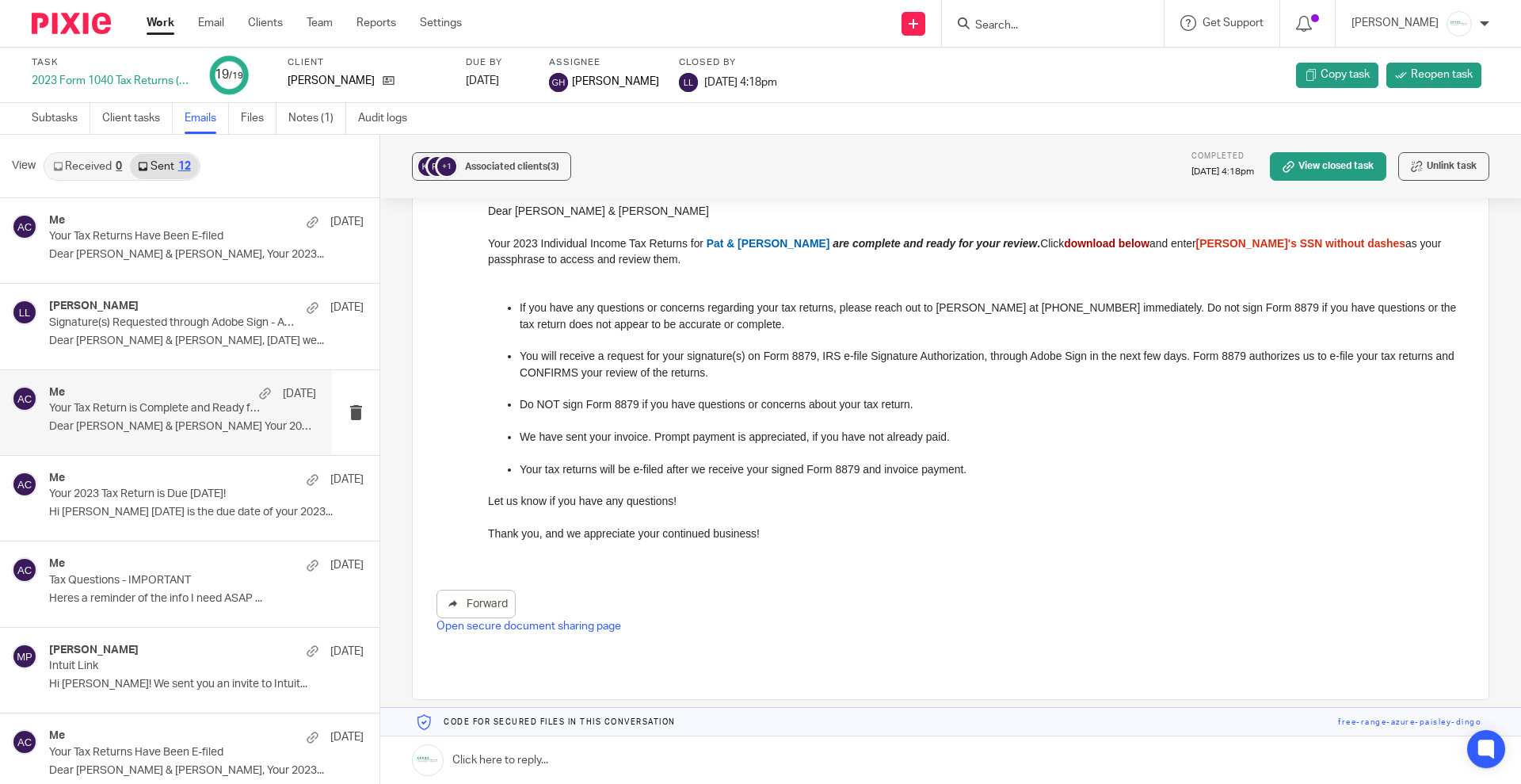
scroll to position [289, 0]
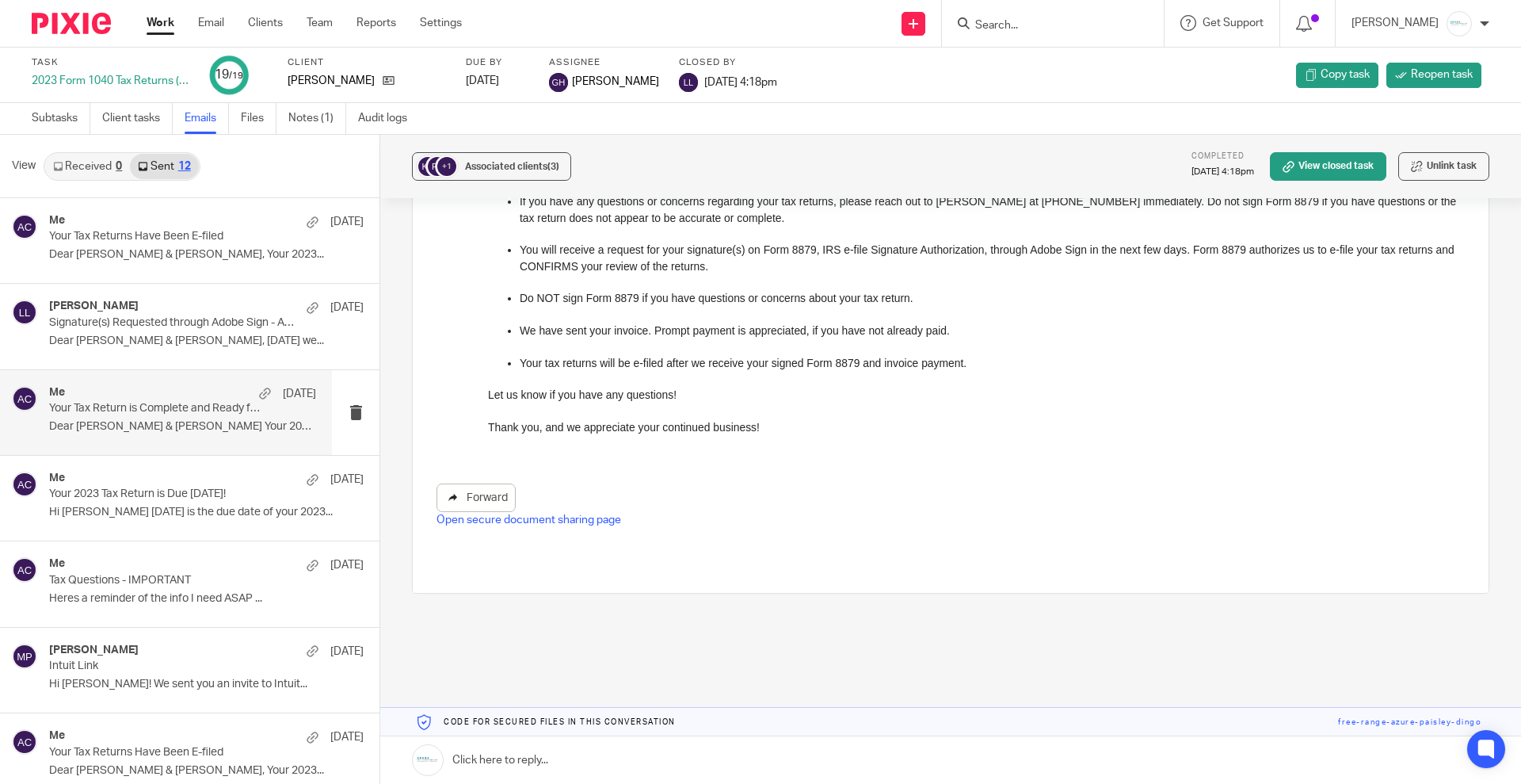
click at [482, 492] on link "Forward" at bounding box center [476, 497] width 79 height 28
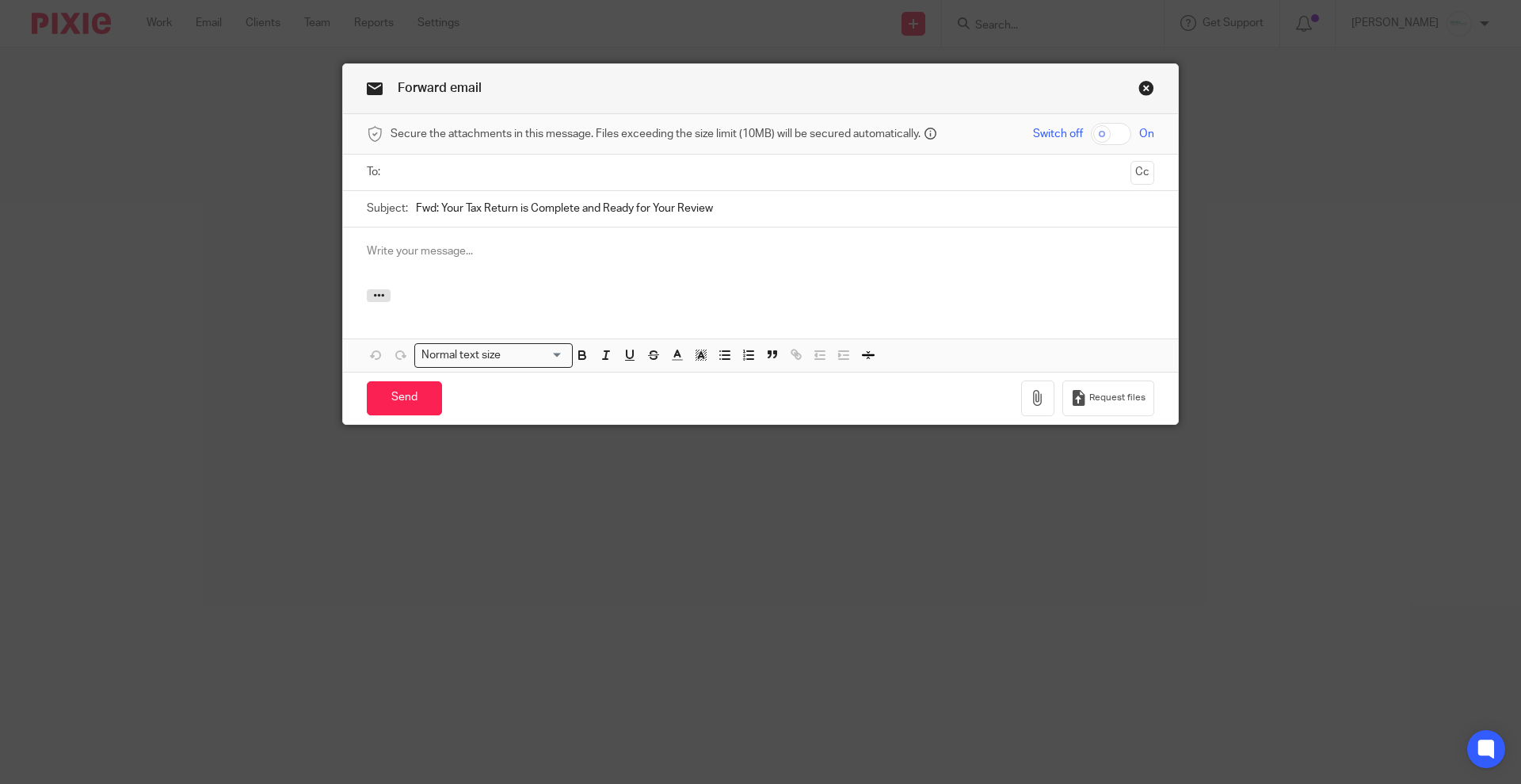
click at [478, 194] on input "Fwd: Your Tax Return is Complete and Ready for Your Review" at bounding box center [785, 209] width 738 height 35
click at [474, 174] on input "text" at bounding box center [760, 172] width 728 height 19
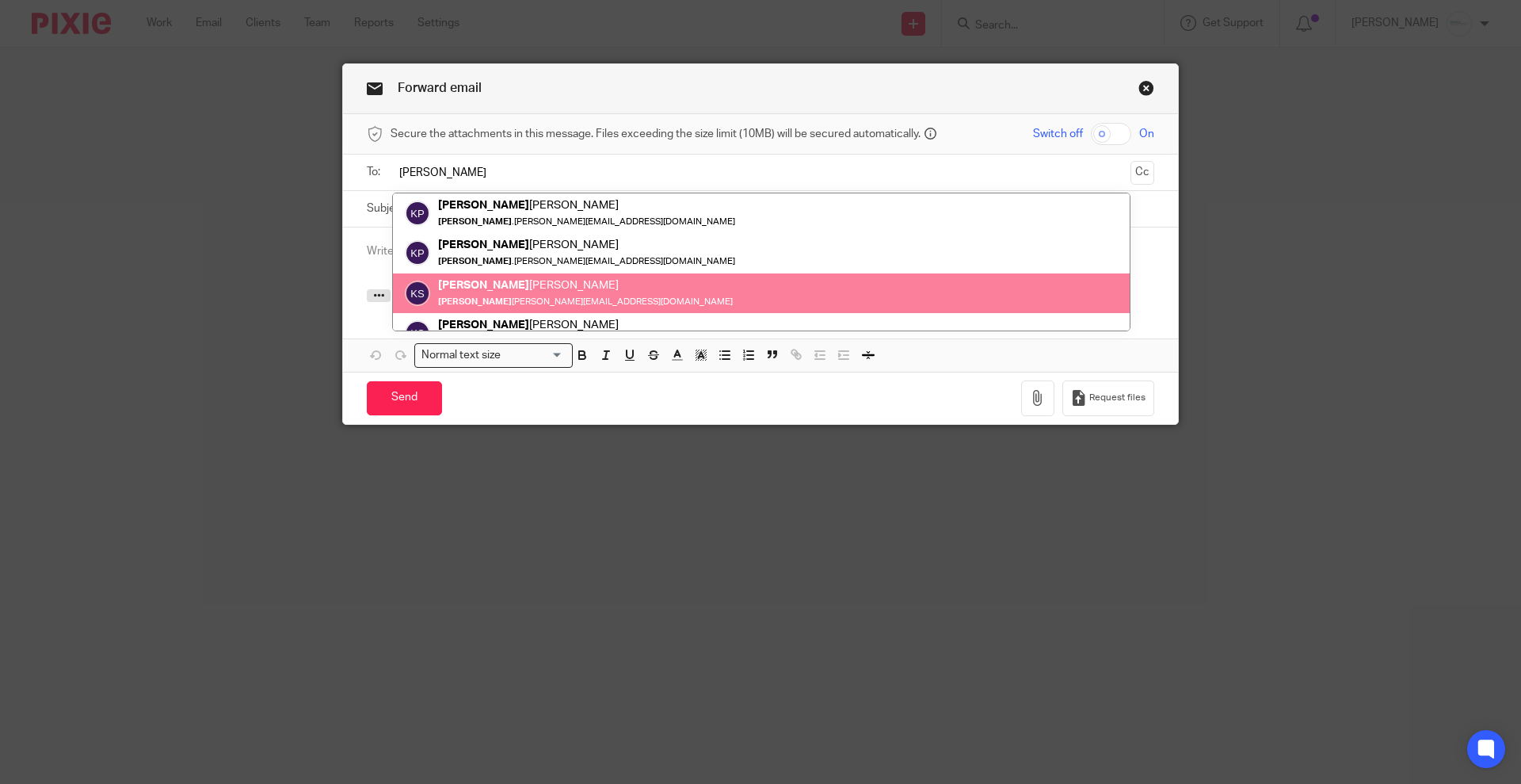
type input "Kristin"
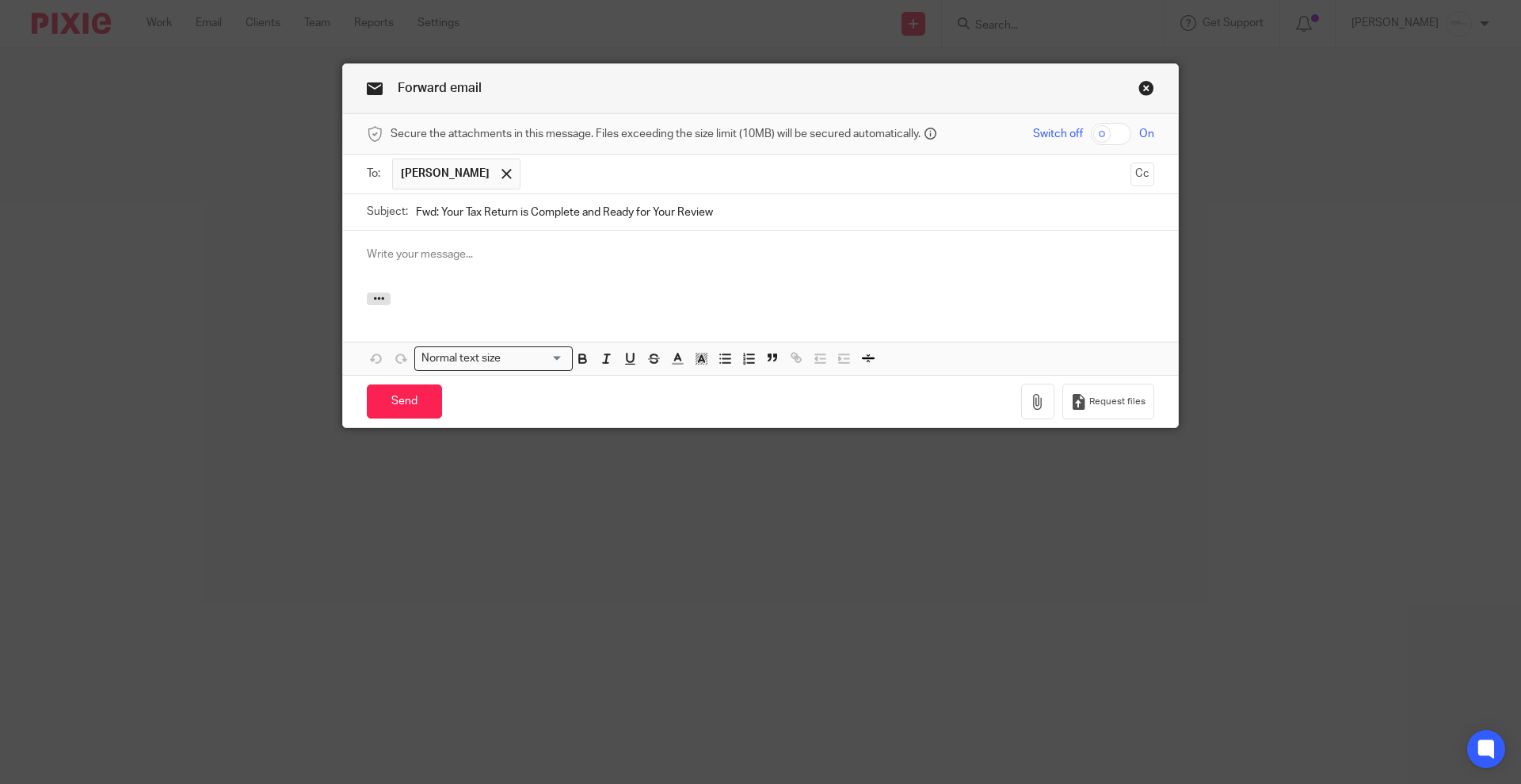
click at [493, 257] on p at bounding box center [760, 254] width 788 height 16
click at [373, 299] on icon "button" at bounding box center [379, 298] width 12 height 12
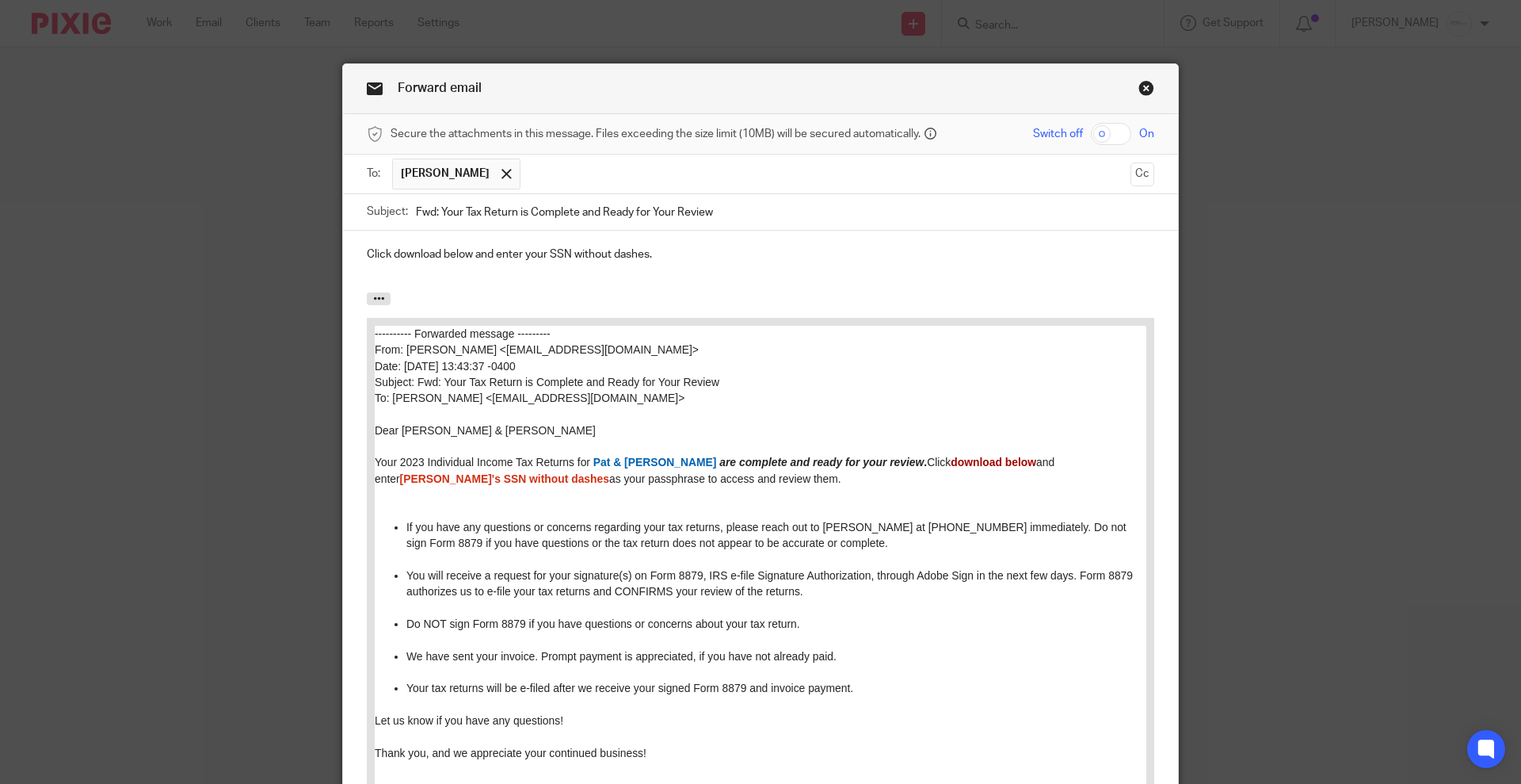
click at [435, 253] on p "Click download below and enter your SSN without dashes." at bounding box center [760, 254] width 788 height 16
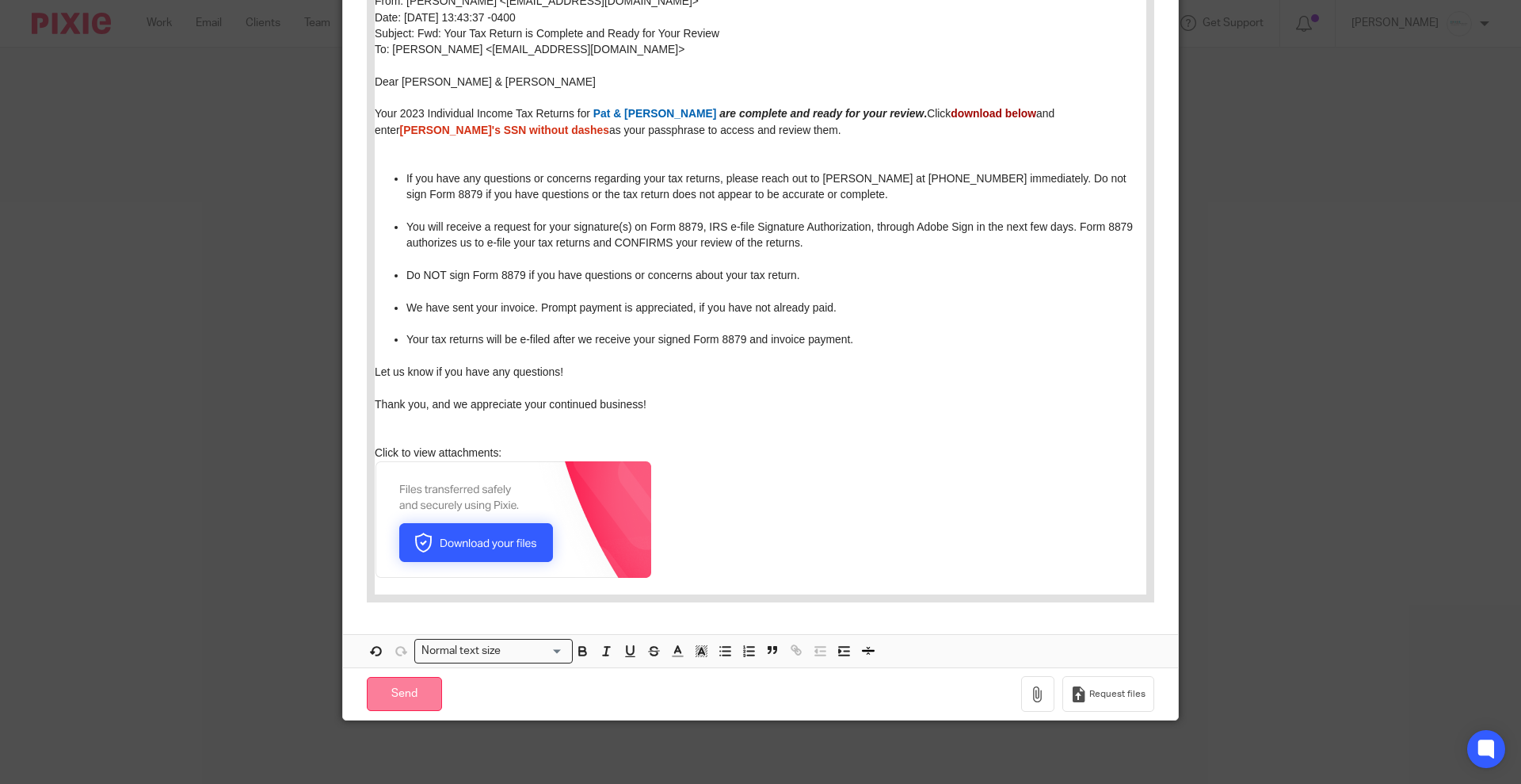
click at [381, 703] on input "Send" at bounding box center [404, 694] width 76 height 34
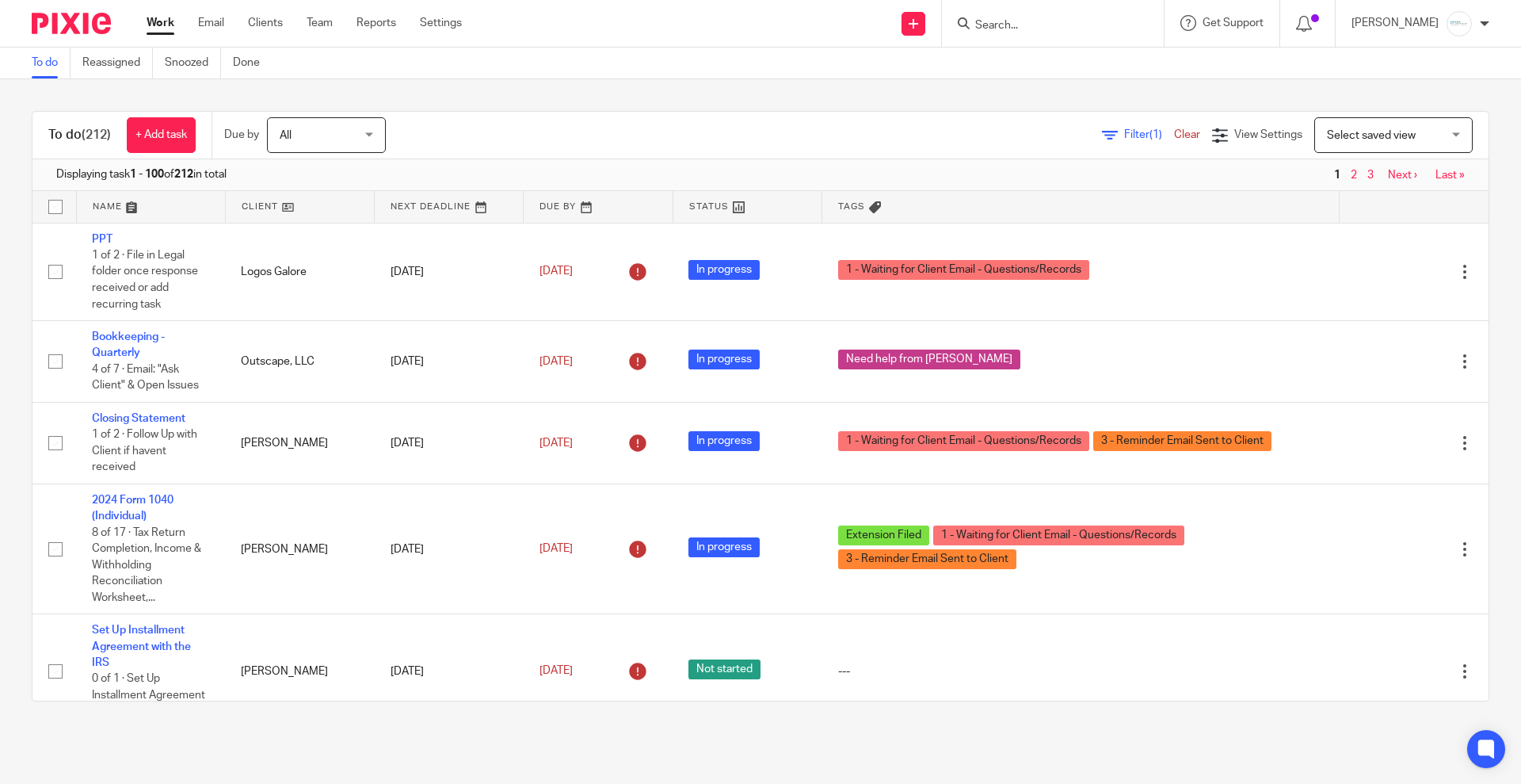
click at [800, 81] on div "To do (212) + Add task Due by All All Today Tomorrow This week Next week This m…" at bounding box center [760, 406] width 1521 height 653
